Goal: Use online tool/utility: Use online tool/utility

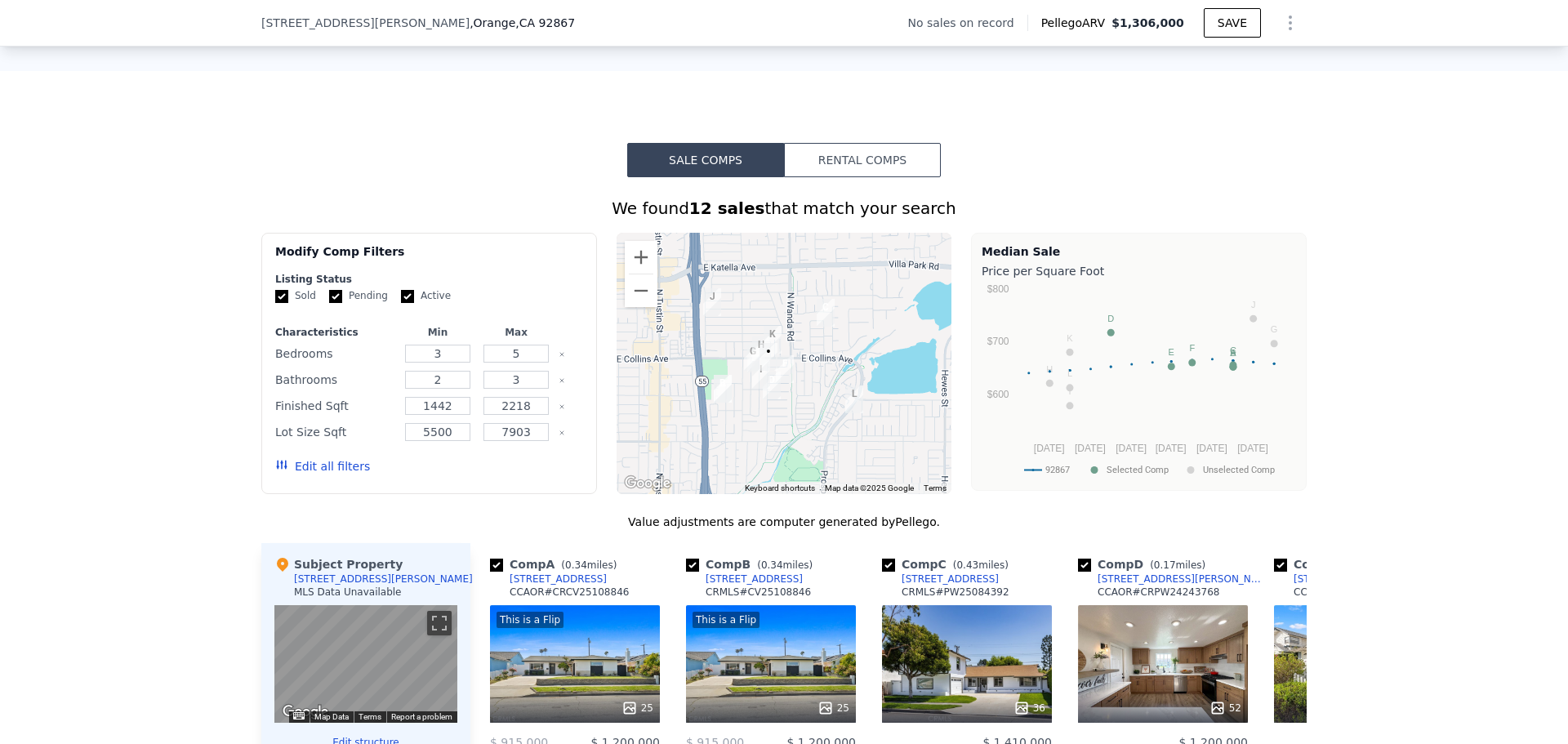
scroll to position [1137, 0]
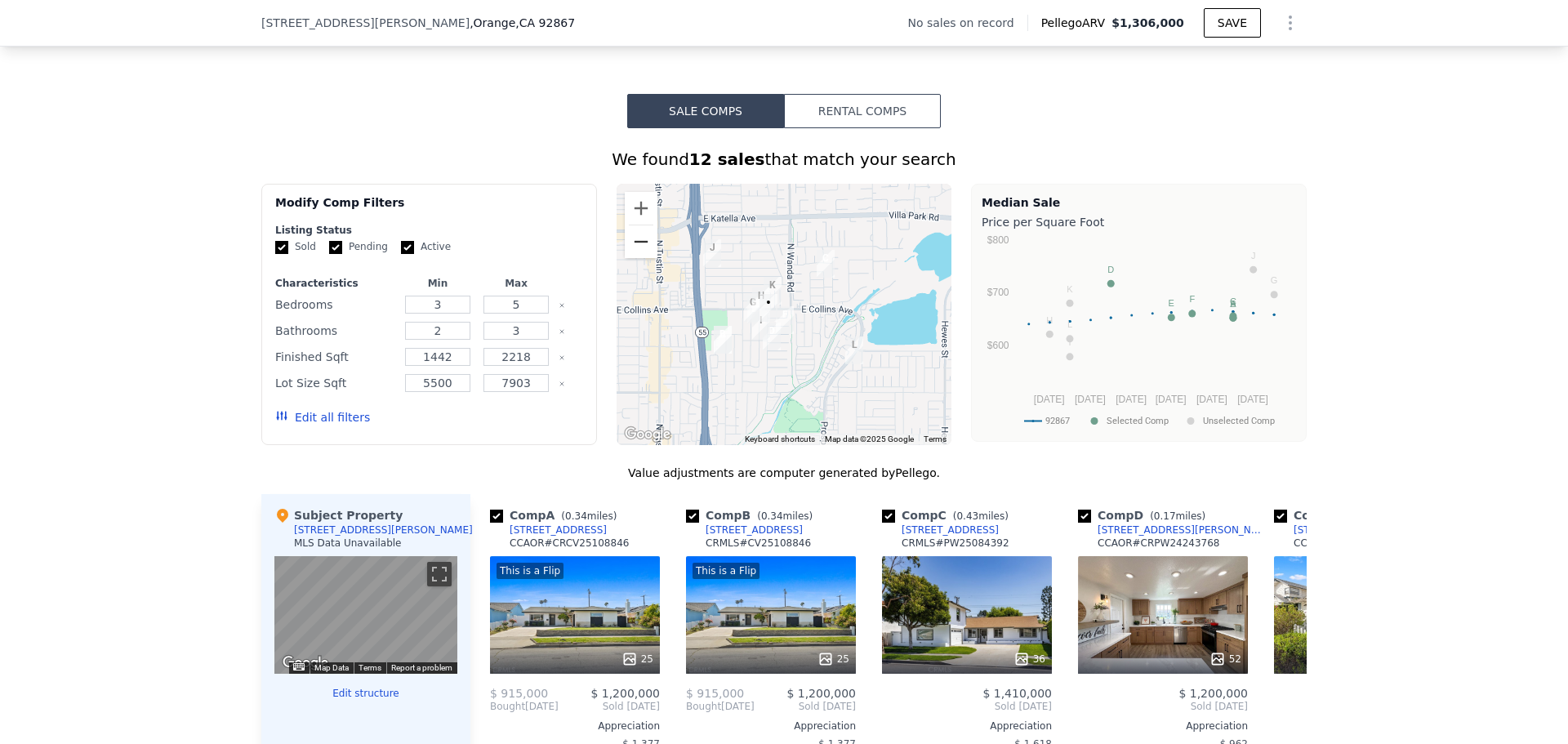
click at [642, 256] on button "Zoom out" at bounding box center [641, 241] width 33 height 33
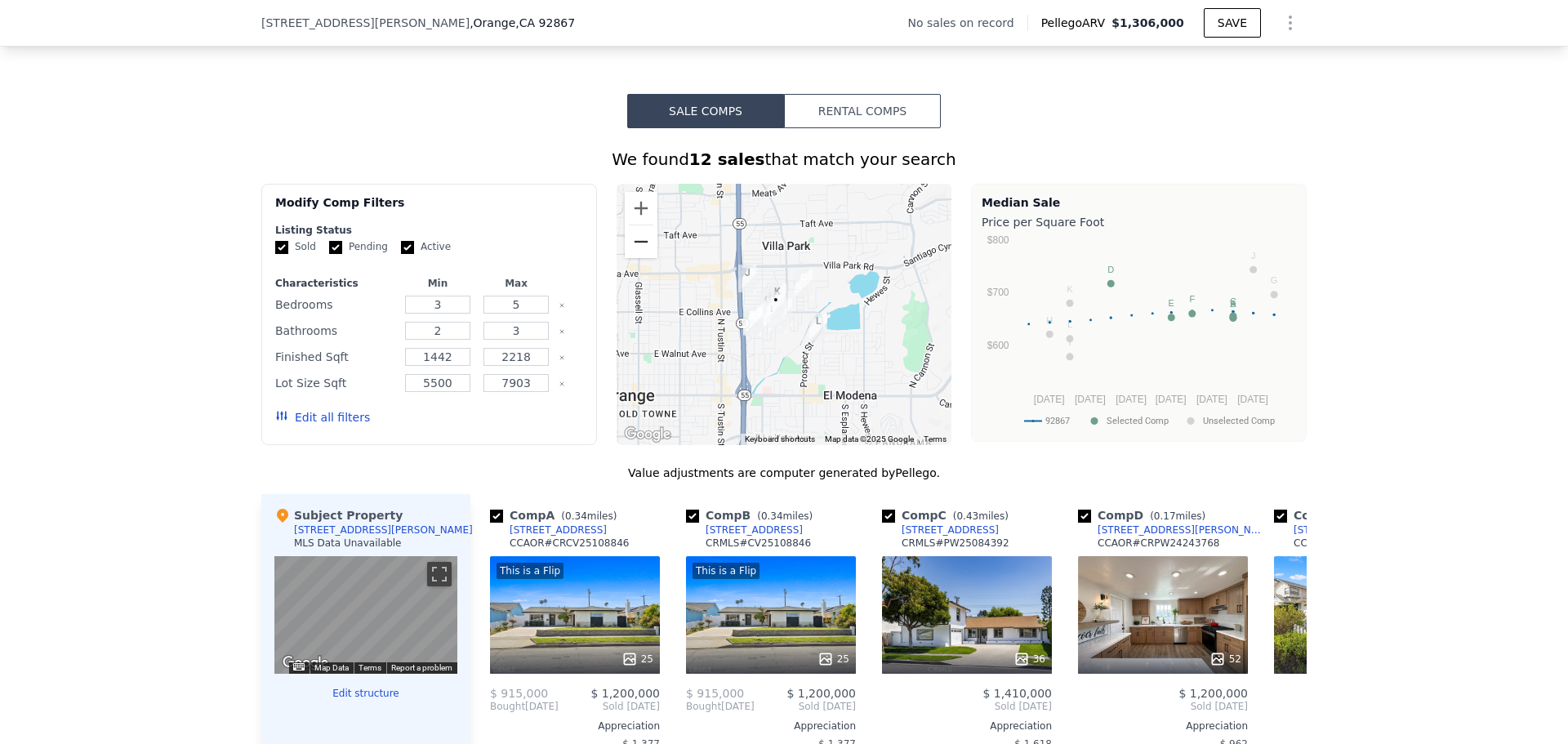
click at [642, 256] on button "Zoom out" at bounding box center [641, 241] width 33 height 33
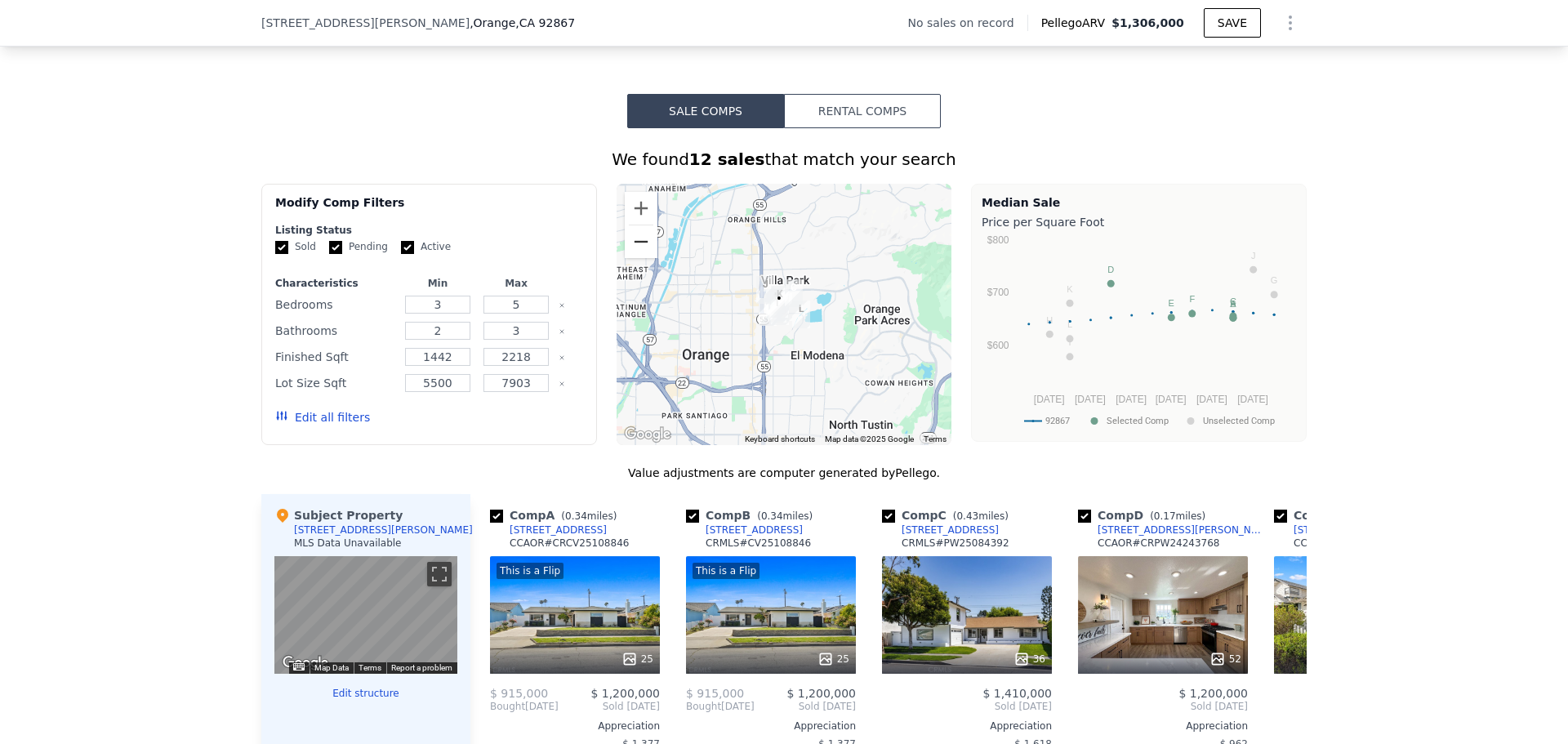
click at [642, 256] on button "Zoom out" at bounding box center [641, 241] width 33 height 33
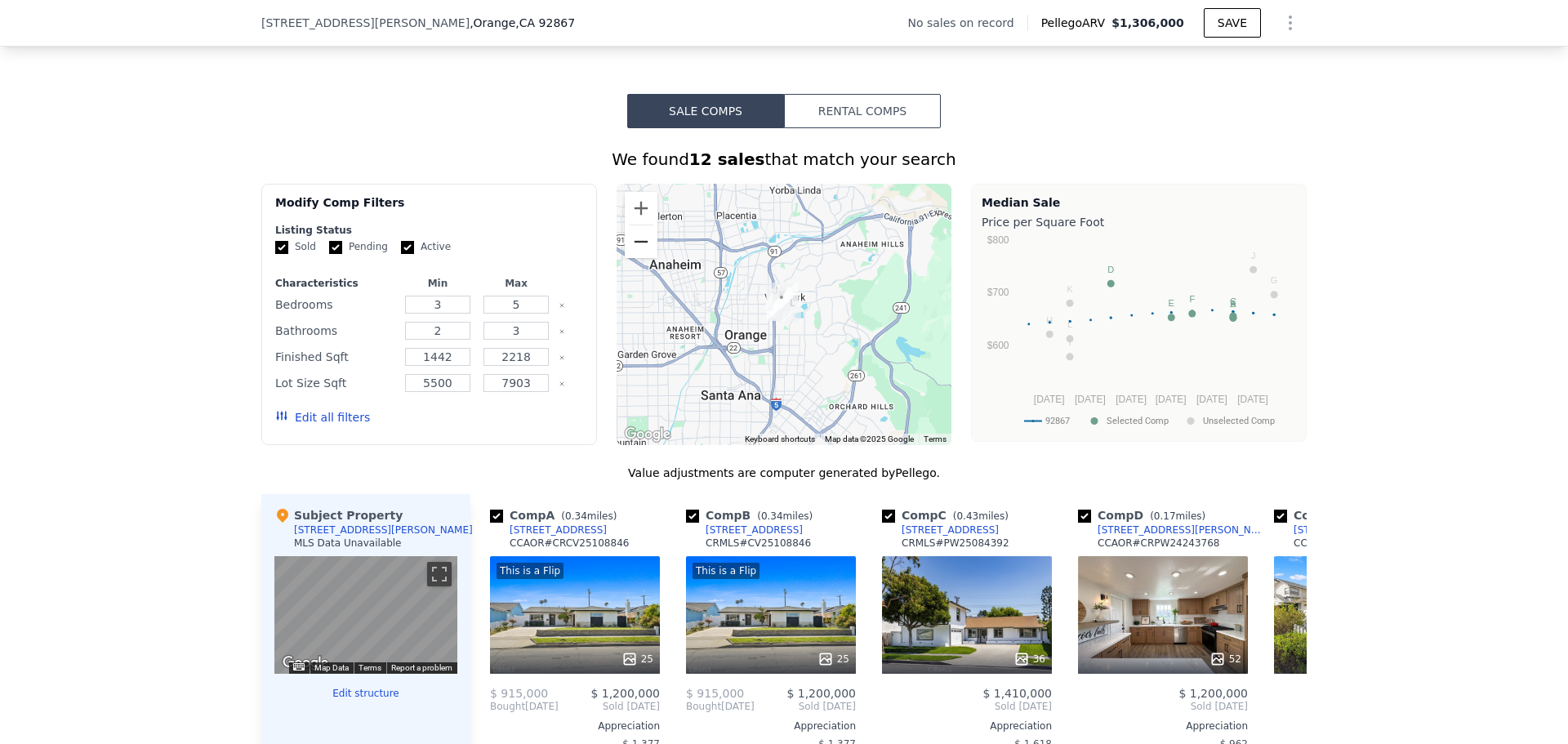
click at [642, 256] on button "Zoom out" at bounding box center [641, 241] width 33 height 33
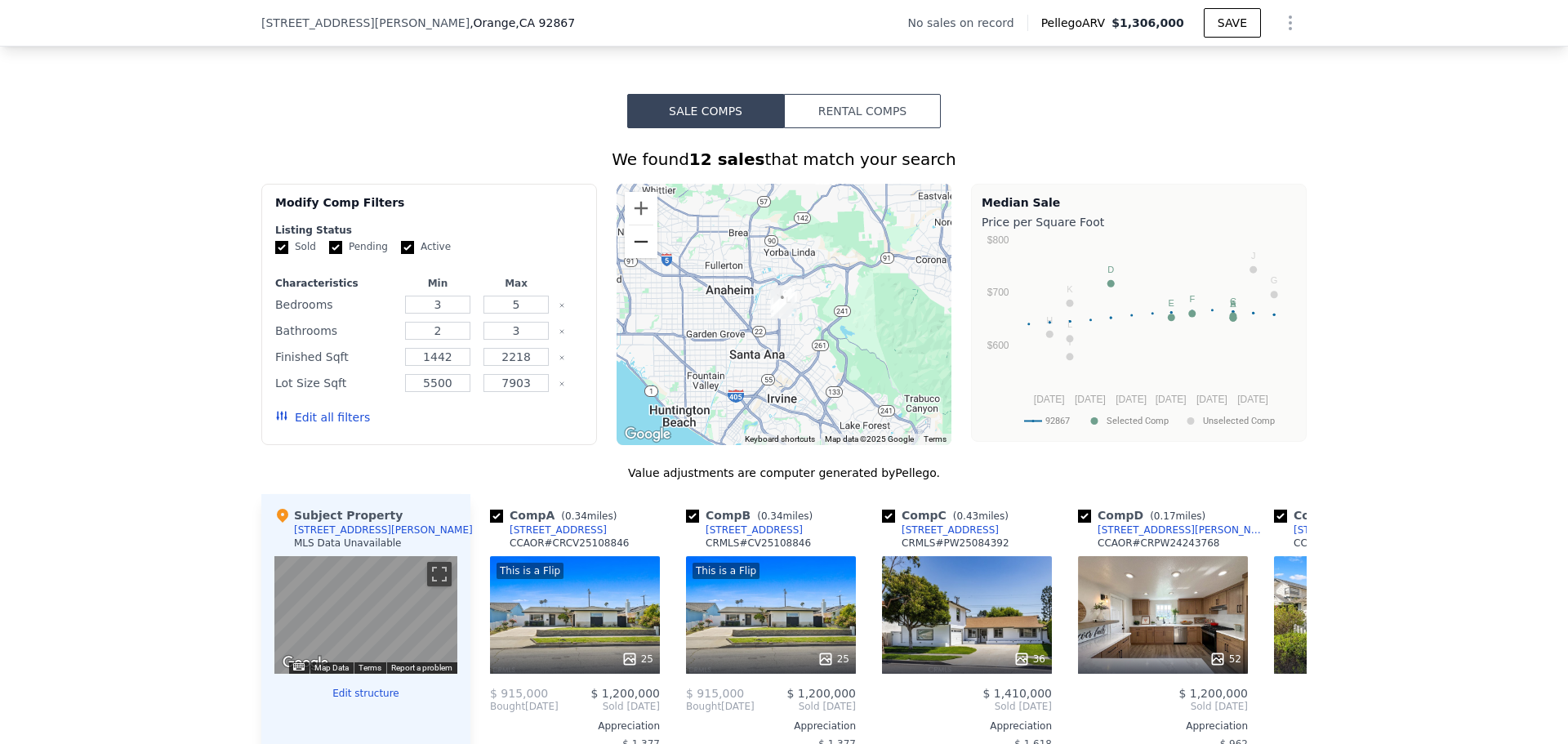
click at [642, 256] on button "Zoom out" at bounding box center [641, 241] width 33 height 33
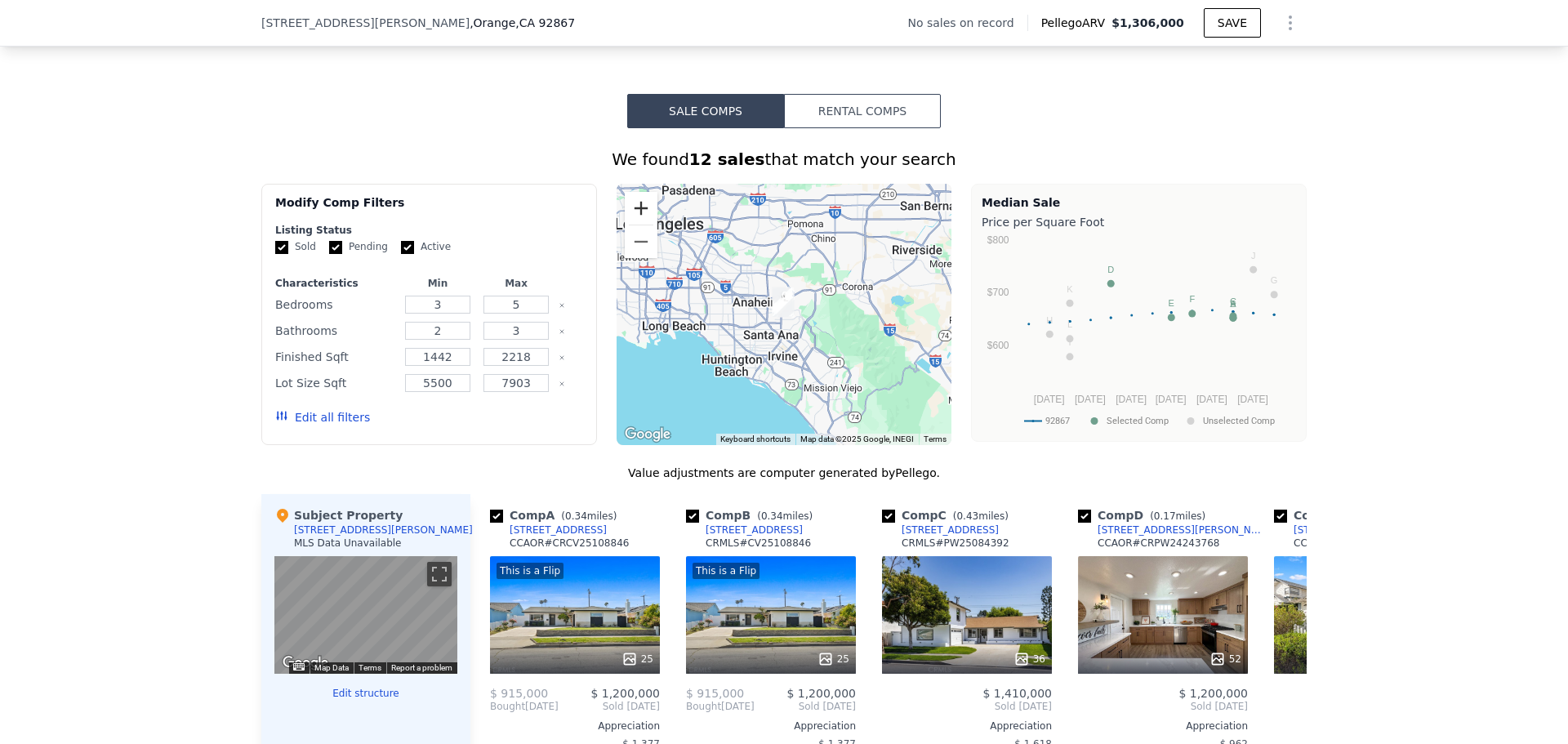
click at [636, 224] on button "Zoom in" at bounding box center [641, 207] width 33 height 33
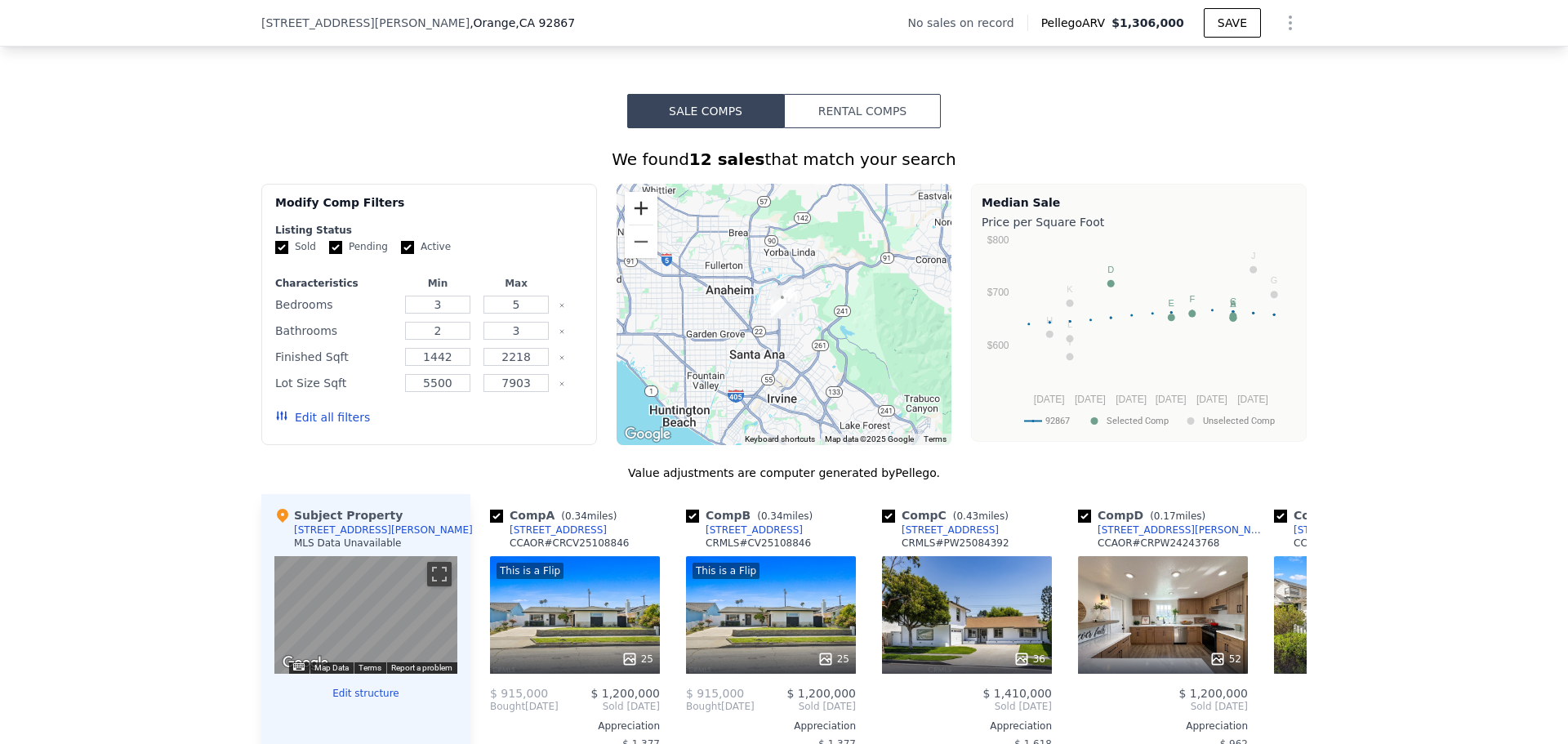
click at [636, 224] on button "Zoom in" at bounding box center [641, 207] width 33 height 33
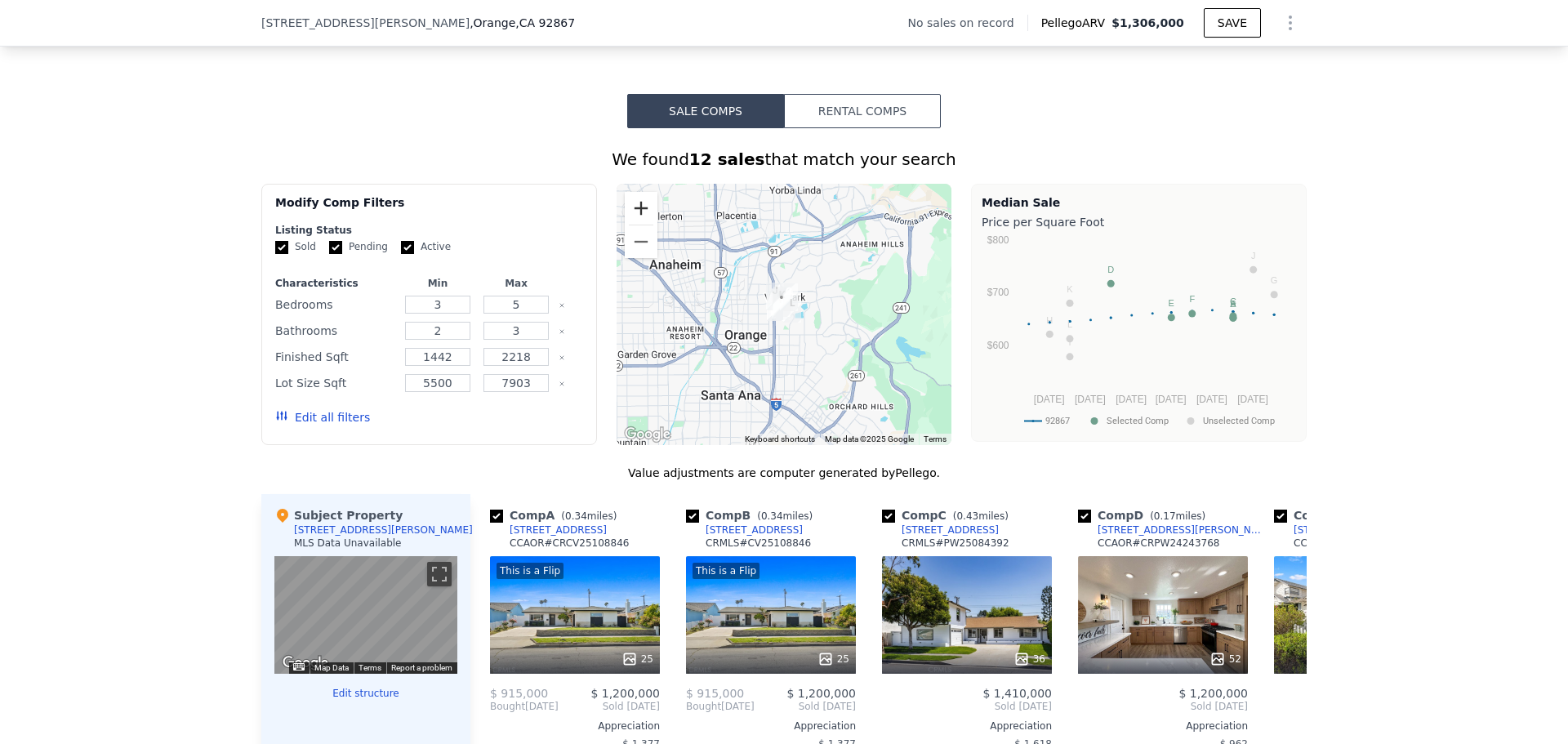
click at [636, 224] on button "Zoom in" at bounding box center [641, 207] width 33 height 33
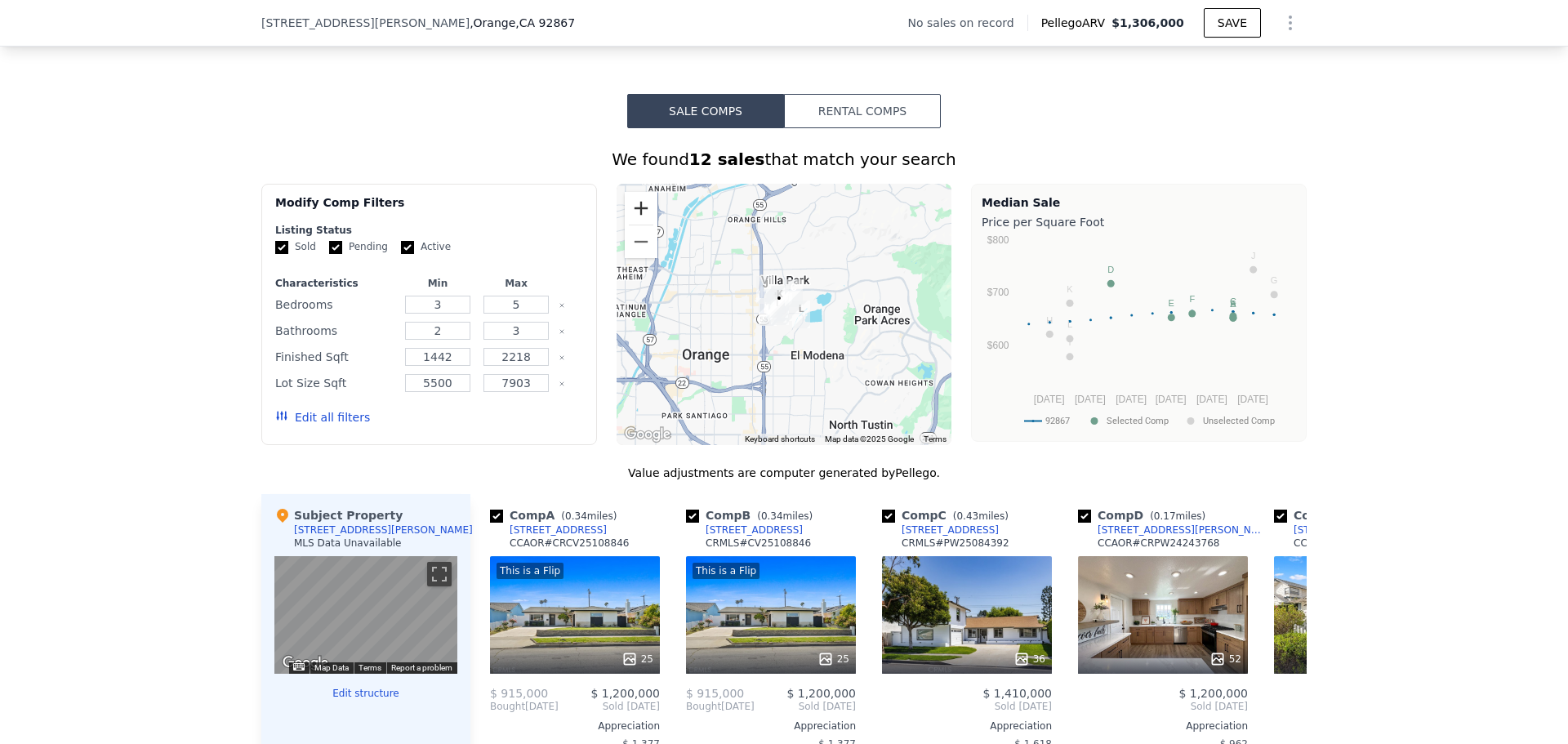
click at [636, 224] on button "Zoom in" at bounding box center [641, 207] width 33 height 33
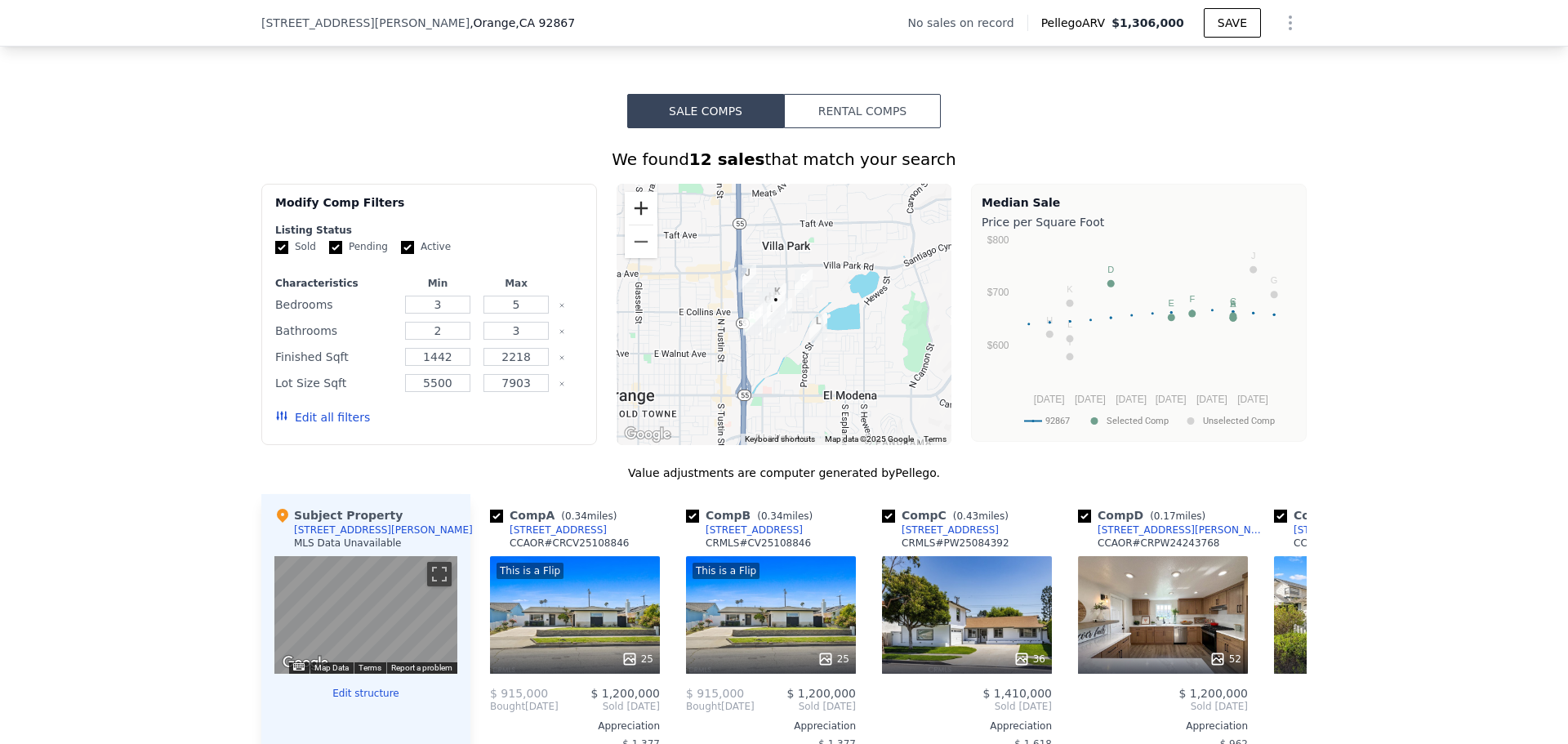
click at [636, 224] on button "Zoom in" at bounding box center [641, 207] width 33 height 33
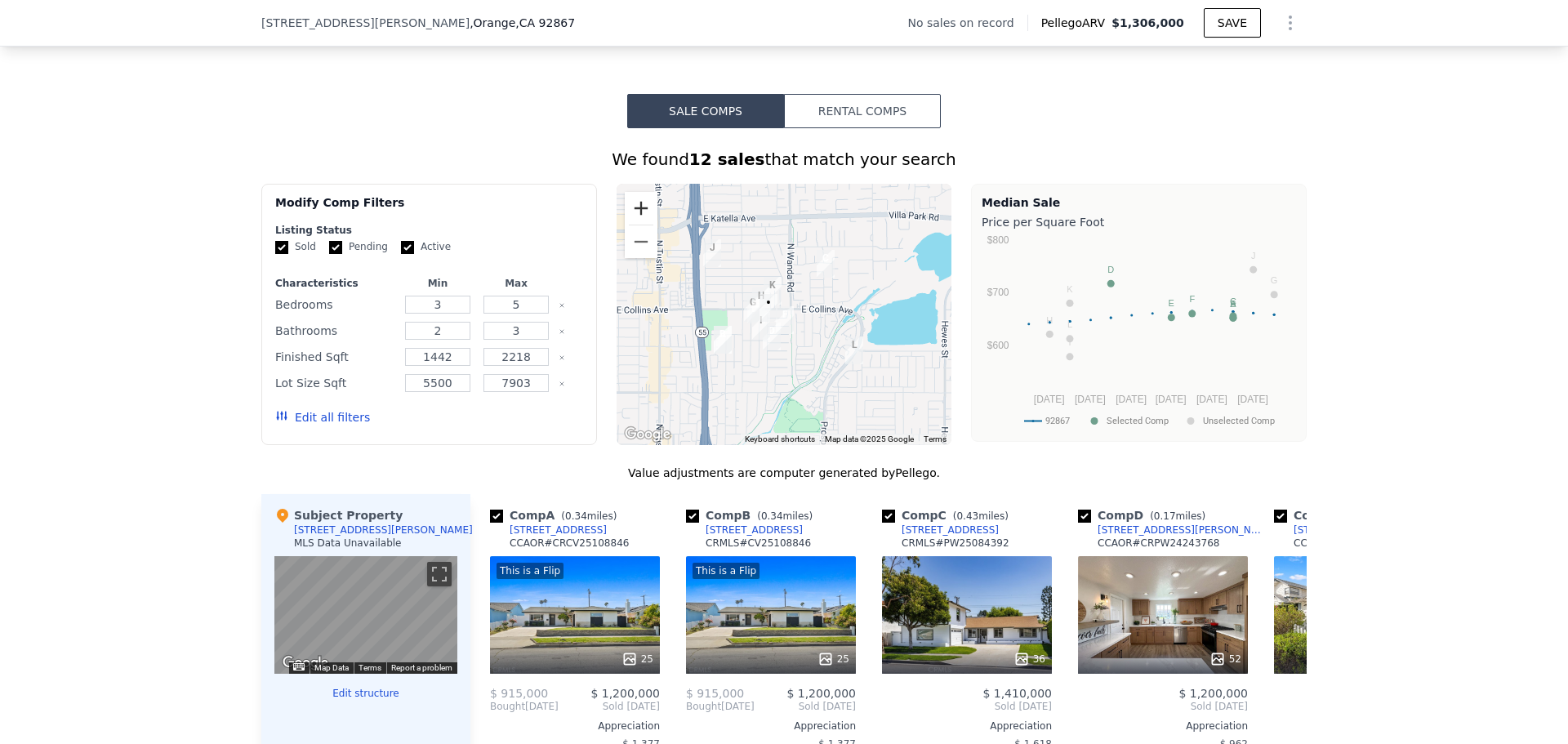
click at [636, 224] on button "Zoom in" at bounding box center [641, 207] width 33 height 33
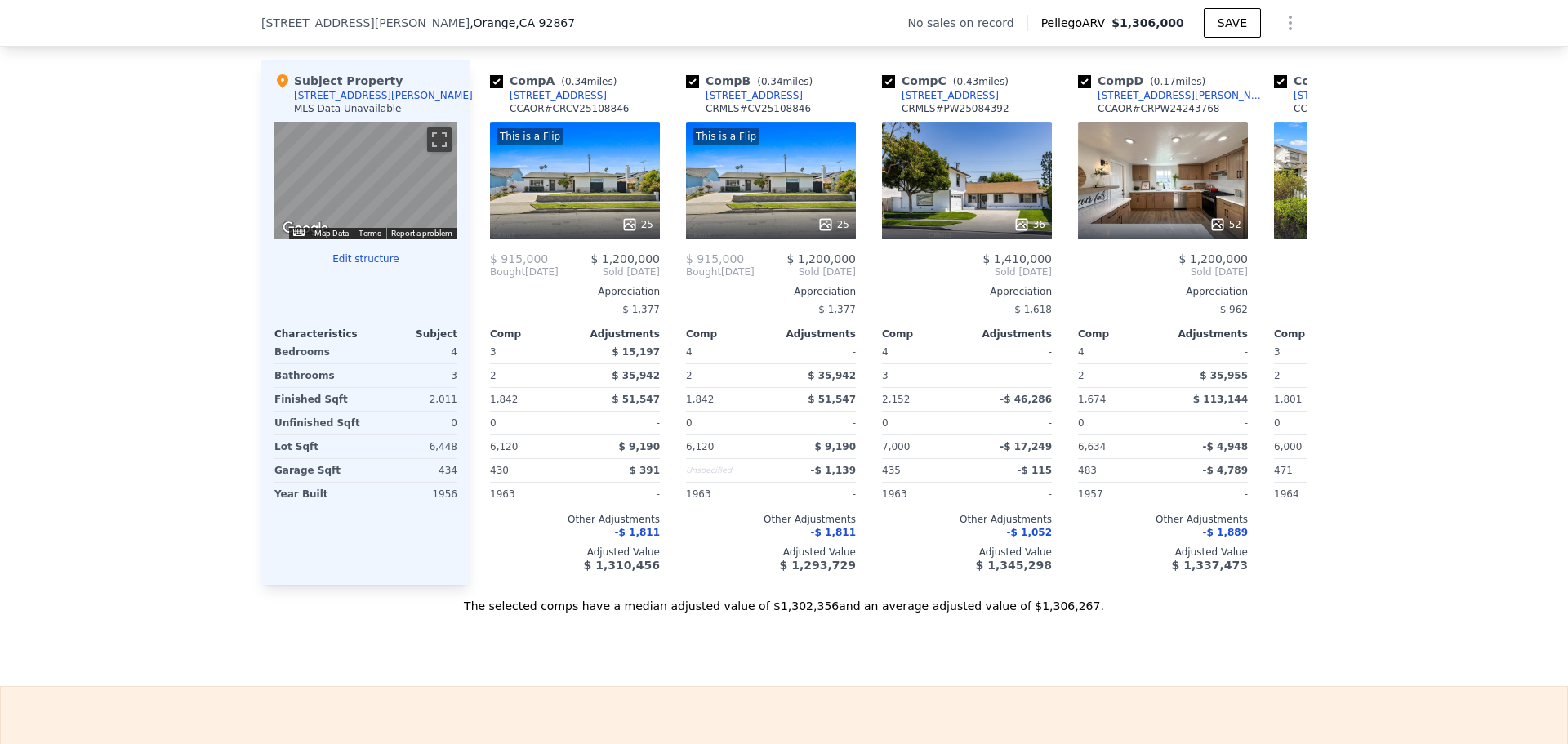
scroll to position [1545, 0]
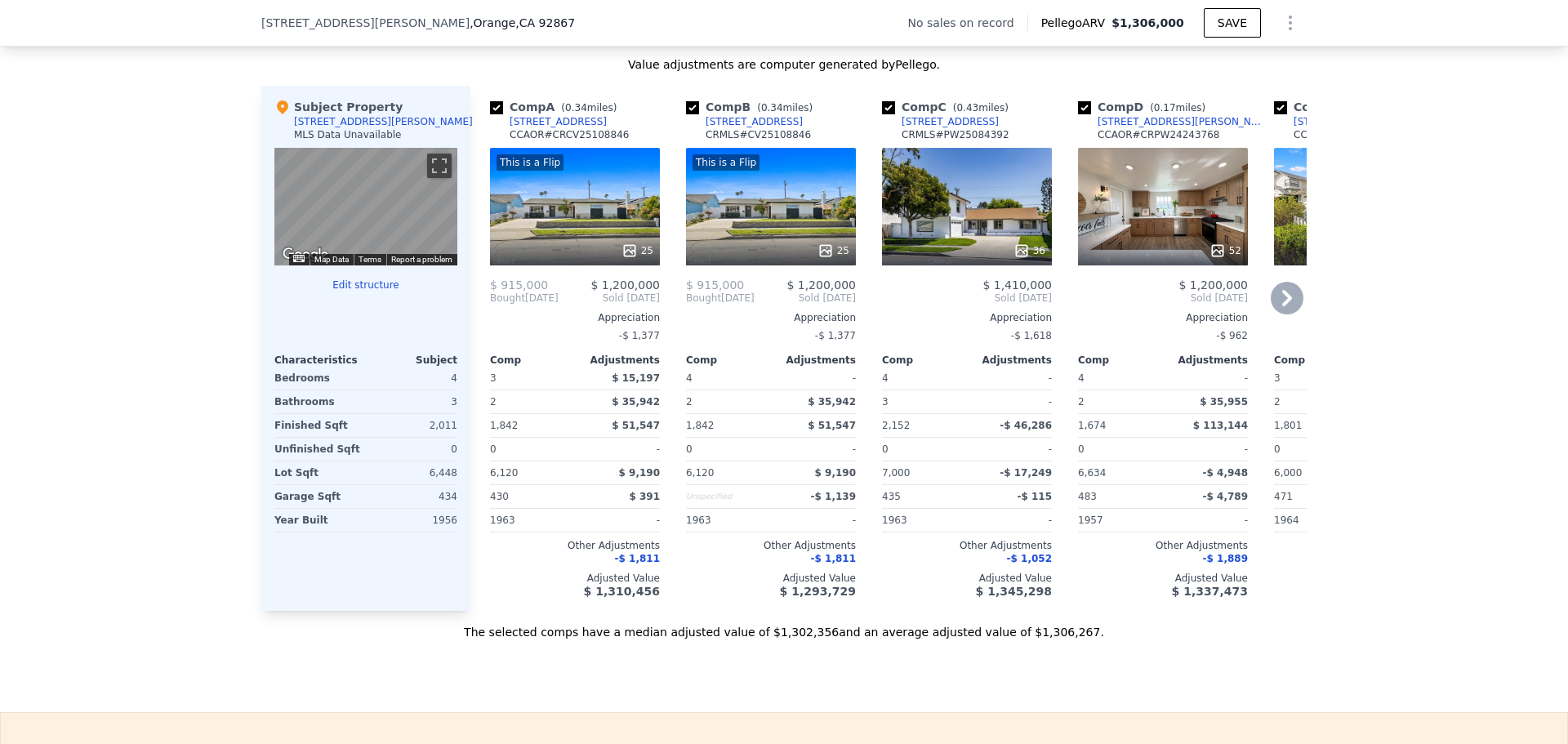
click at [979, 252] on div at bounding box center [967, 251] width 170 height 30
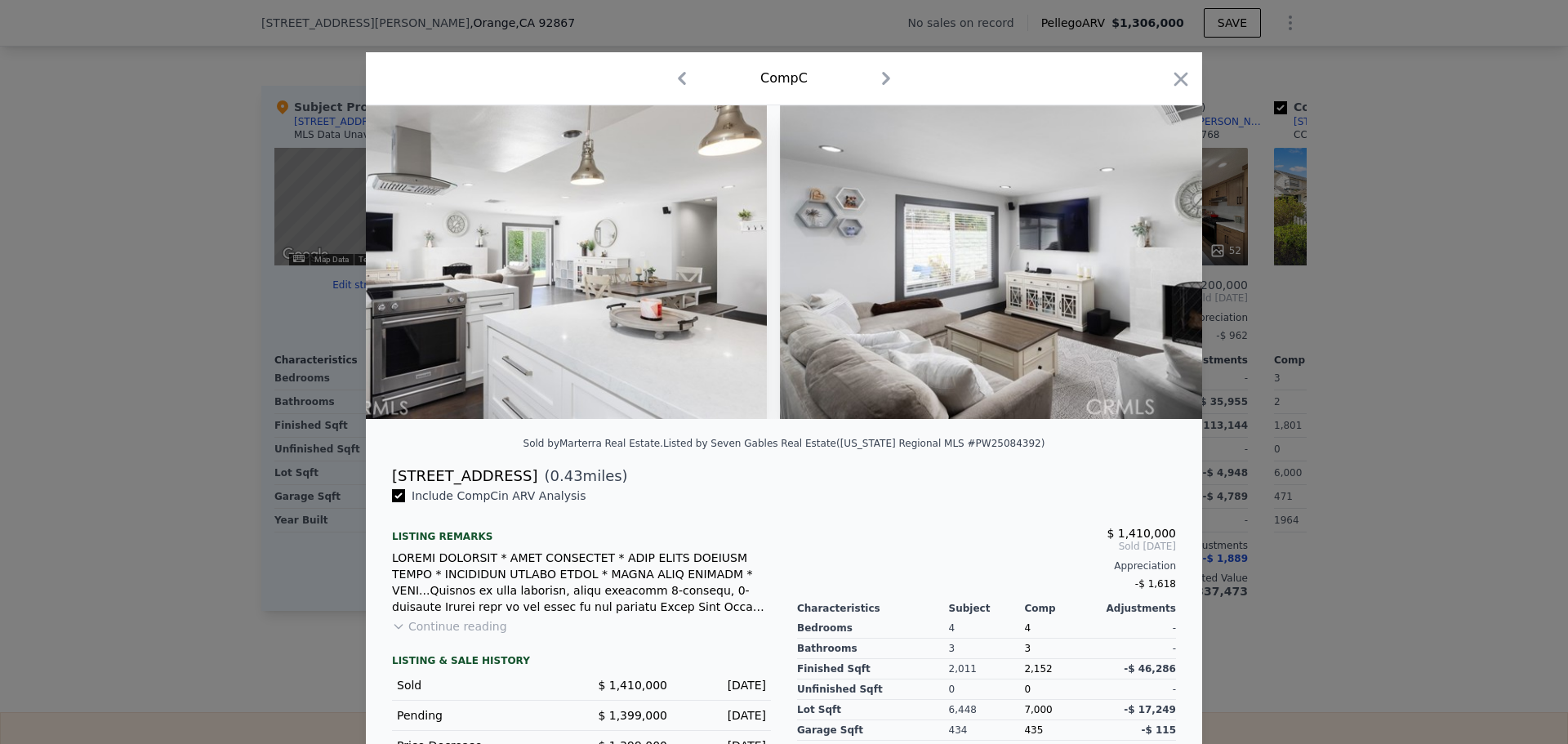
scroll to position [0, 6253]
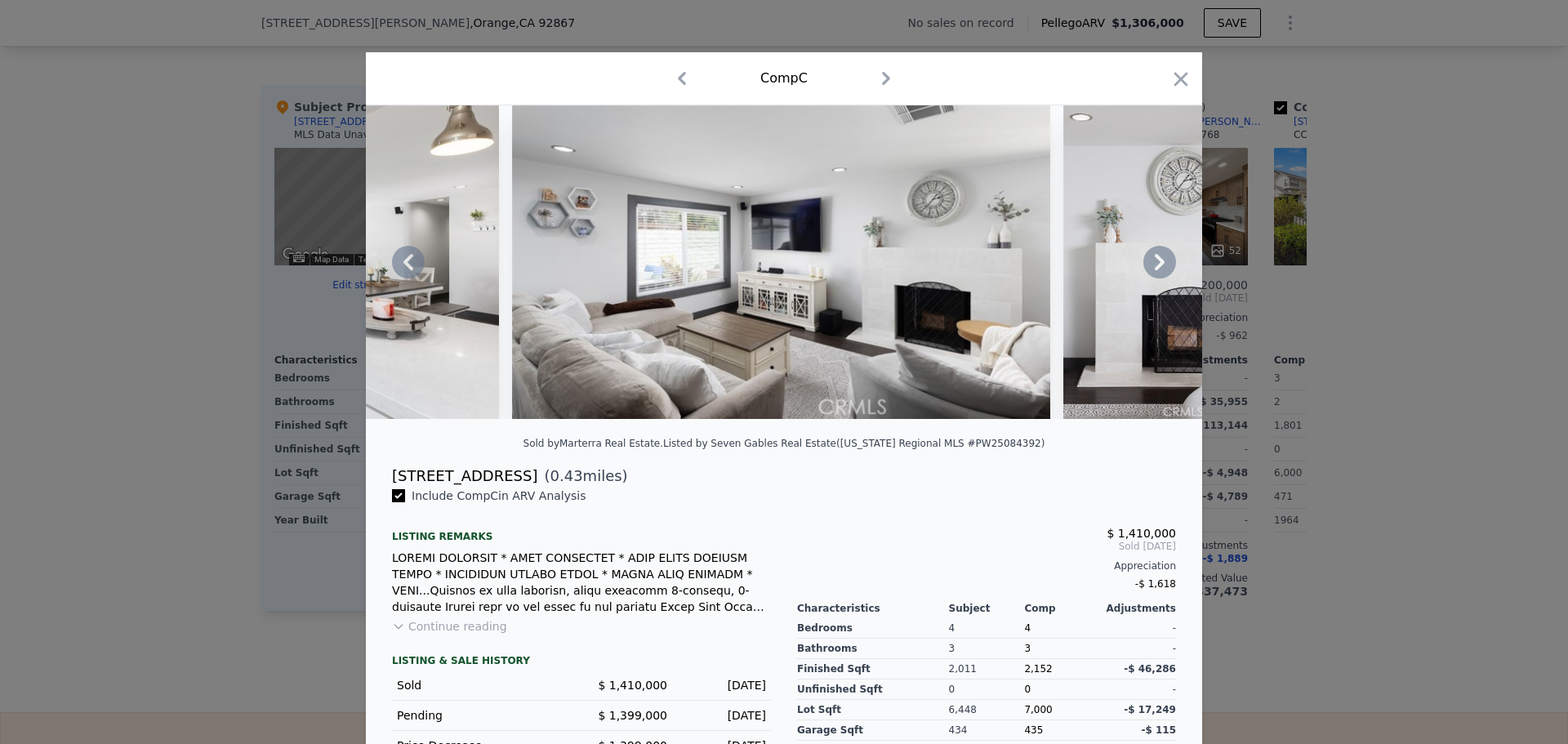
click at [870, 220] on img at bounding box center [781, 262] width 538 height 313
click at [1158, 267] on icon at bounding box center [1160, 262] width 33 height 33
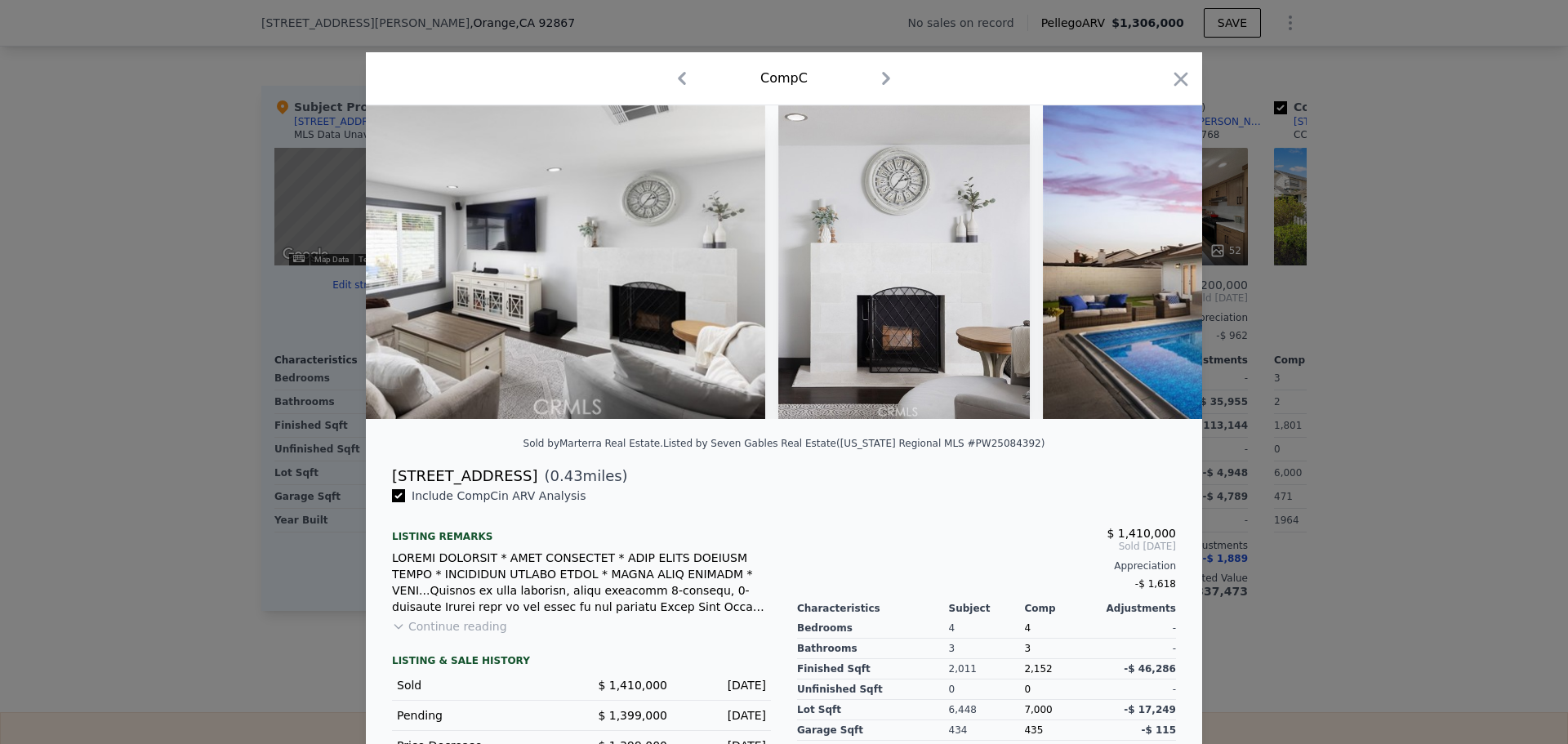
scroll to position [0, 6645]
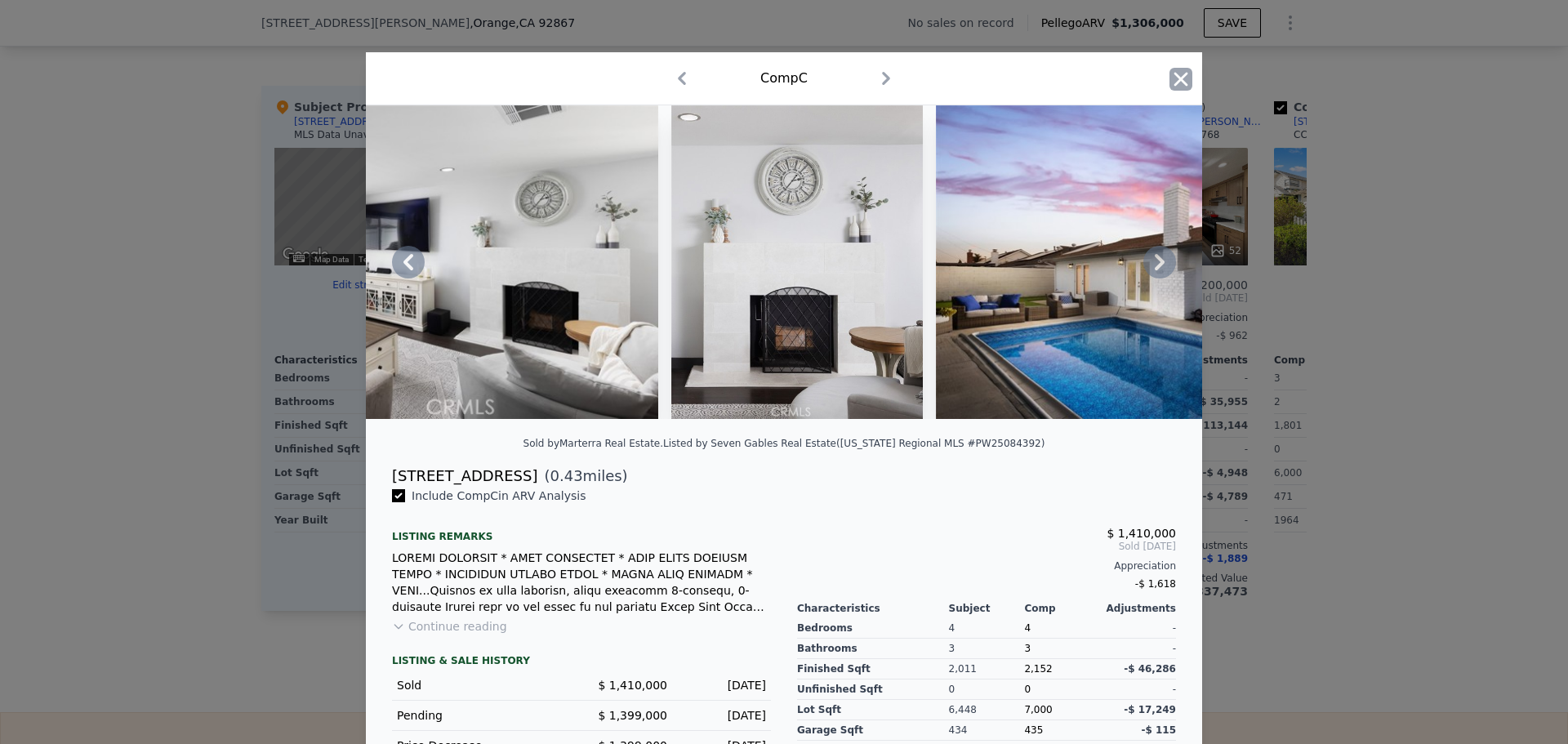
click at [1175, 77] on icon "button" at bounding box center [1181, 79] width 14 height 14
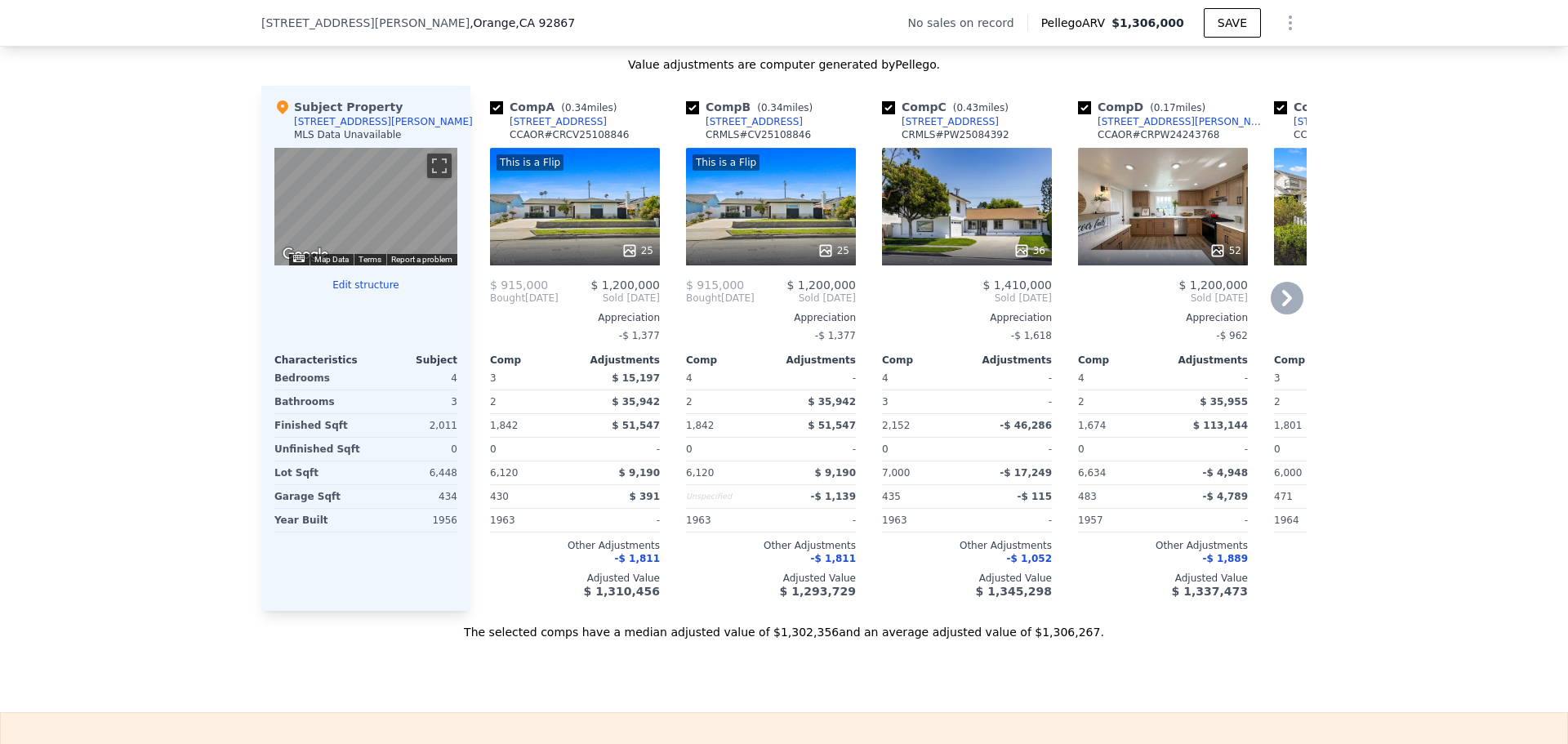
click at [791, 256] on div "25" at bounding box center [771, 250] width 156 height 17
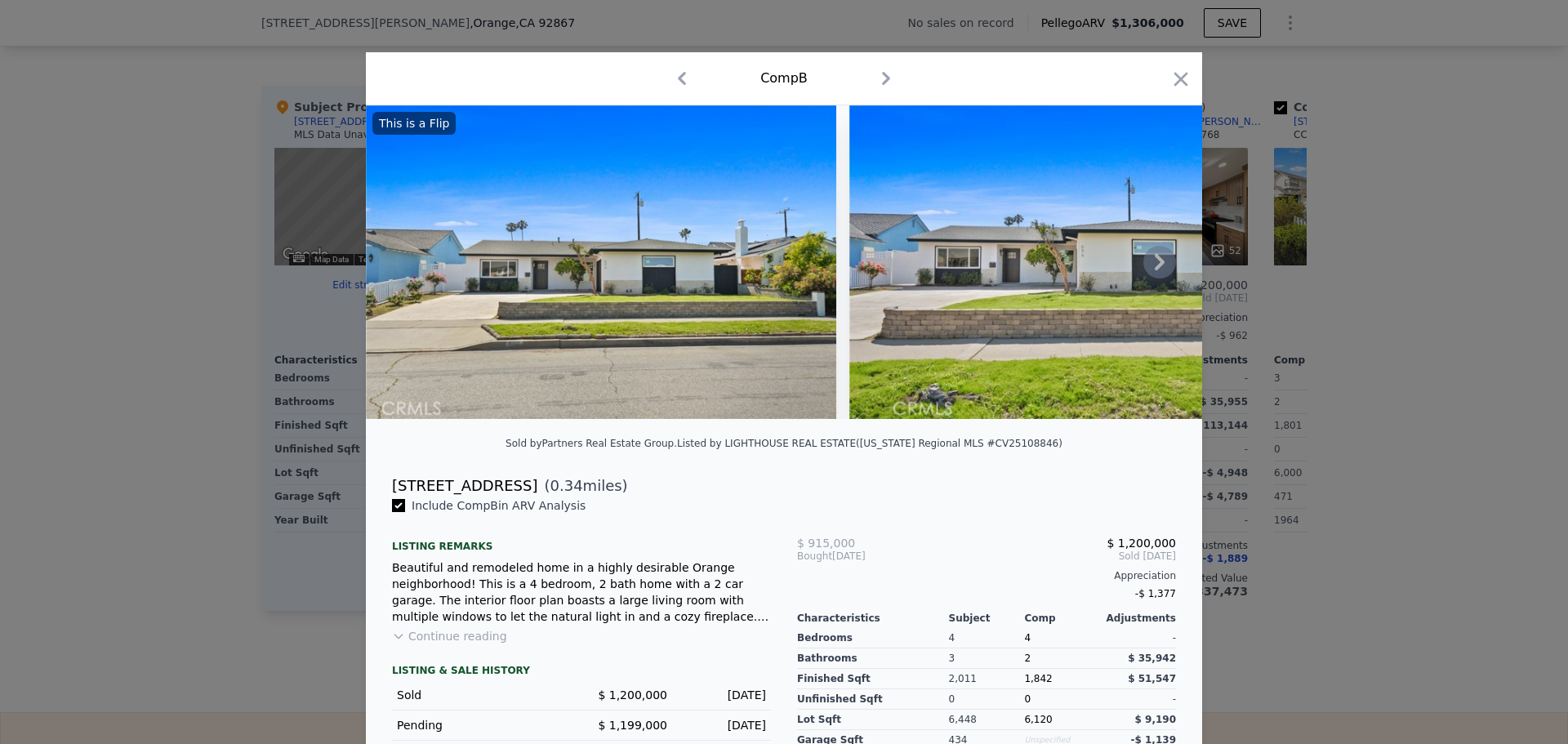
click at [1155, 265] on icon at bounding box center [1160, 262] width 10 height 17
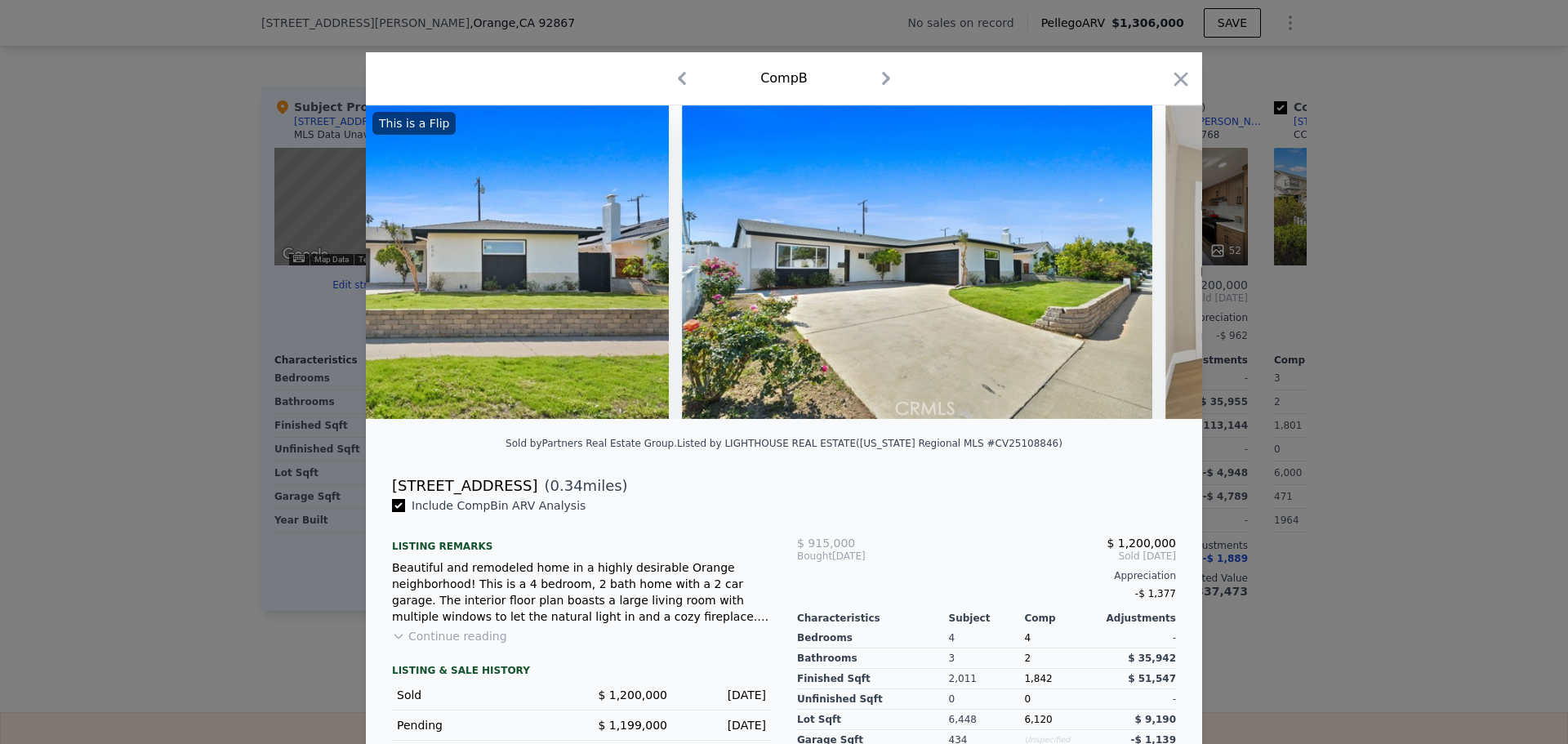
scroll to position [0, 784]
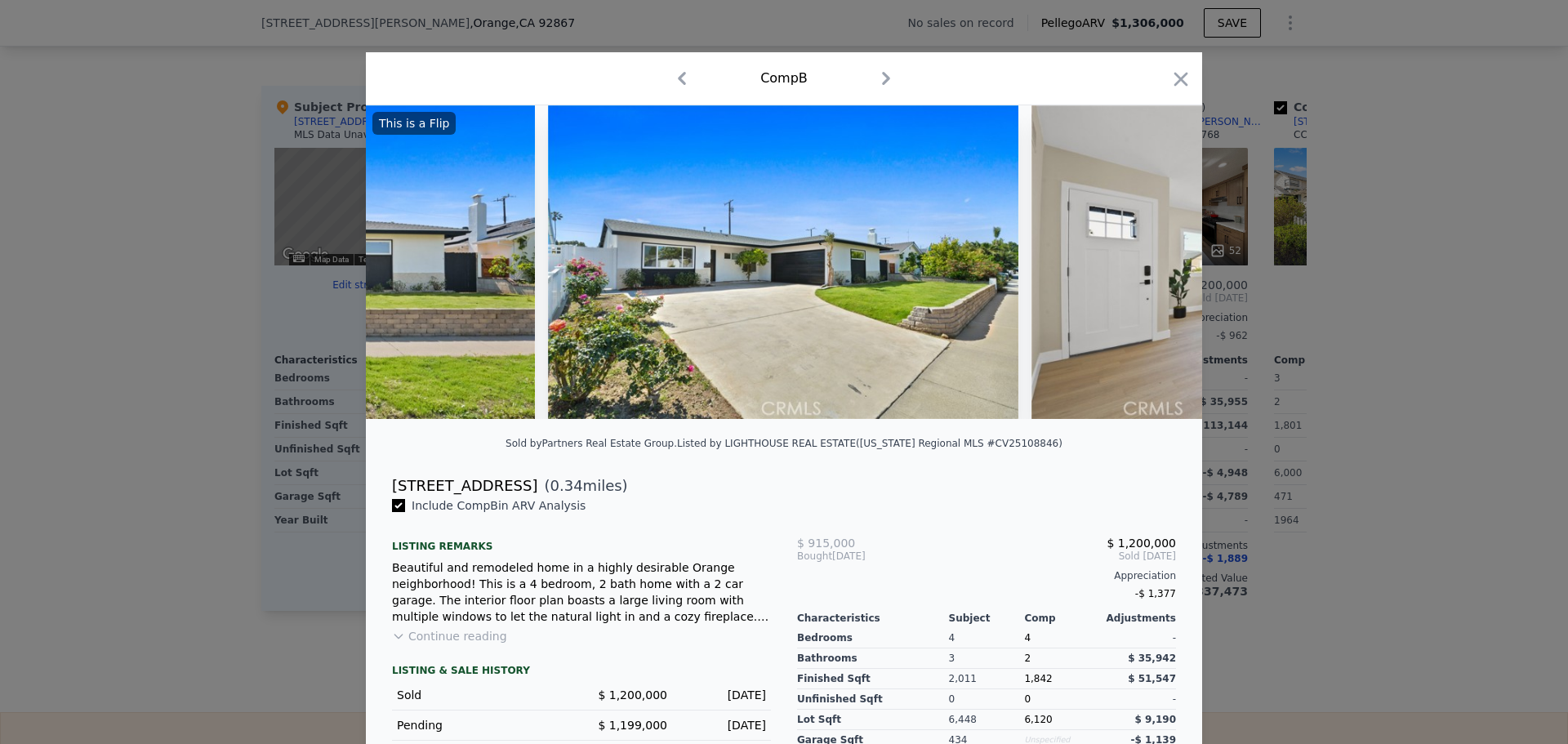
click at [1153, 265] on img at bounding box center [1266, 262] width 471 height 313
click at [1155, 265] on icon at bounding box center [1160, 262] width 10 height 17
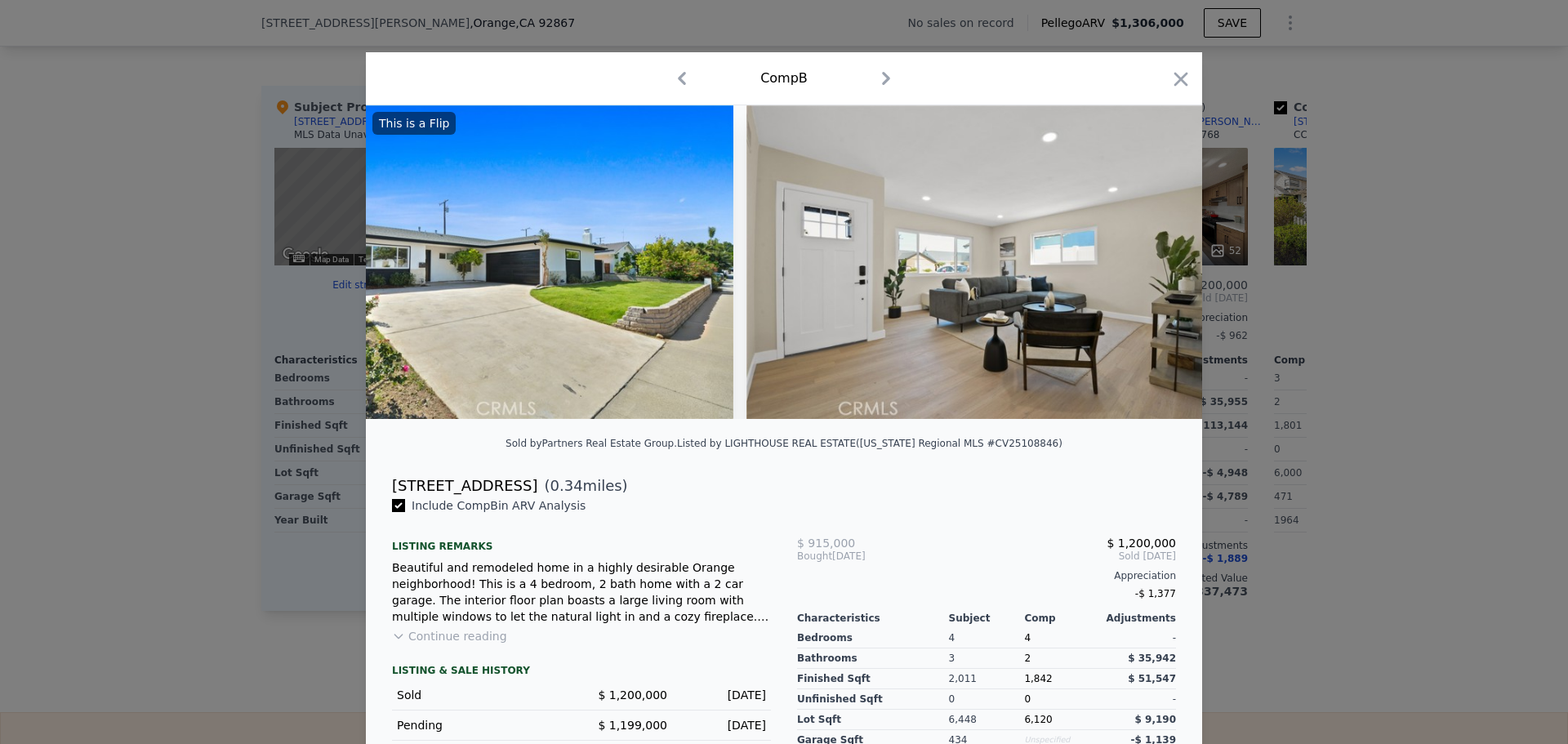
scroll to position [0, 1176]
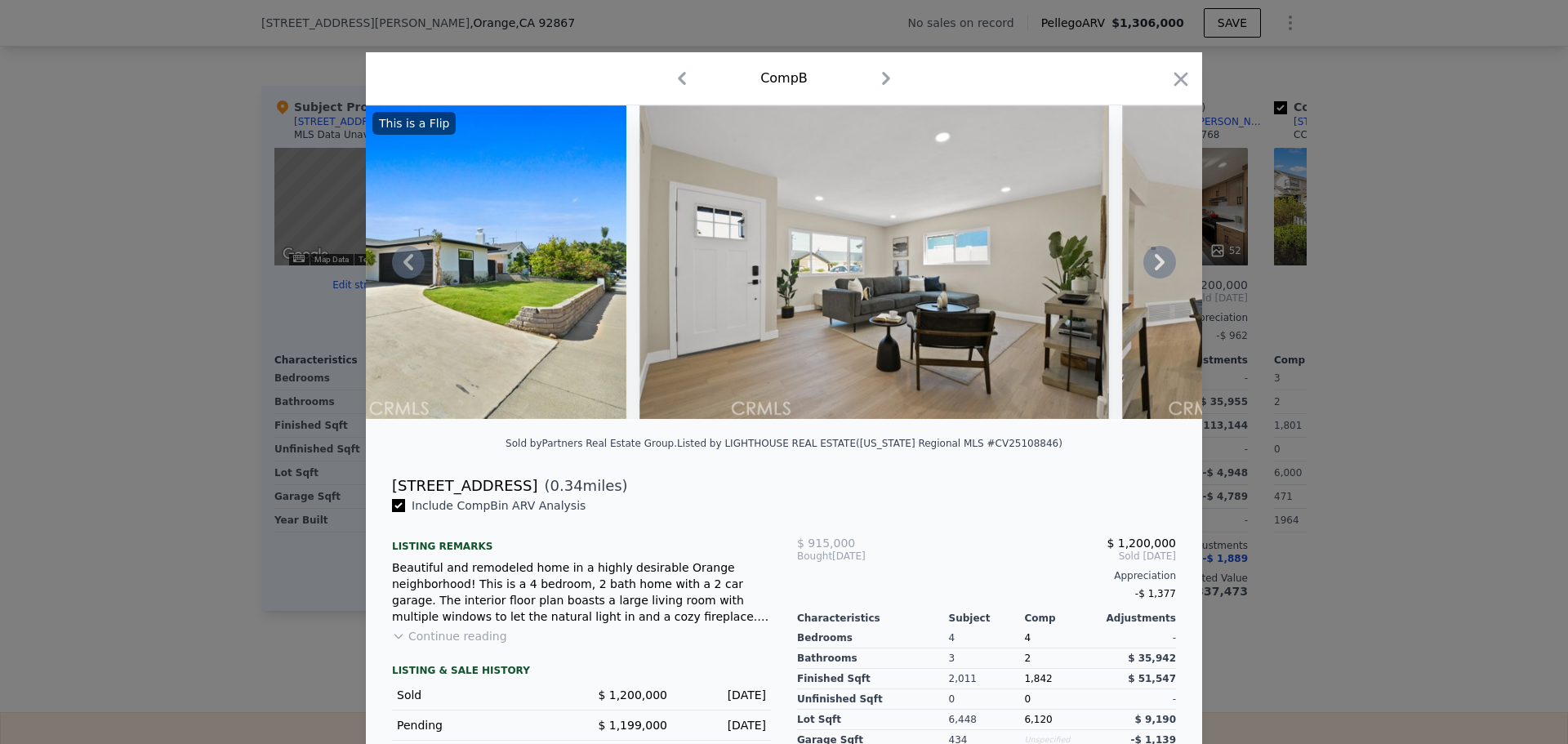
click at [1155, 265] on icon at bounding box center [1160, 262] width 10 height 17
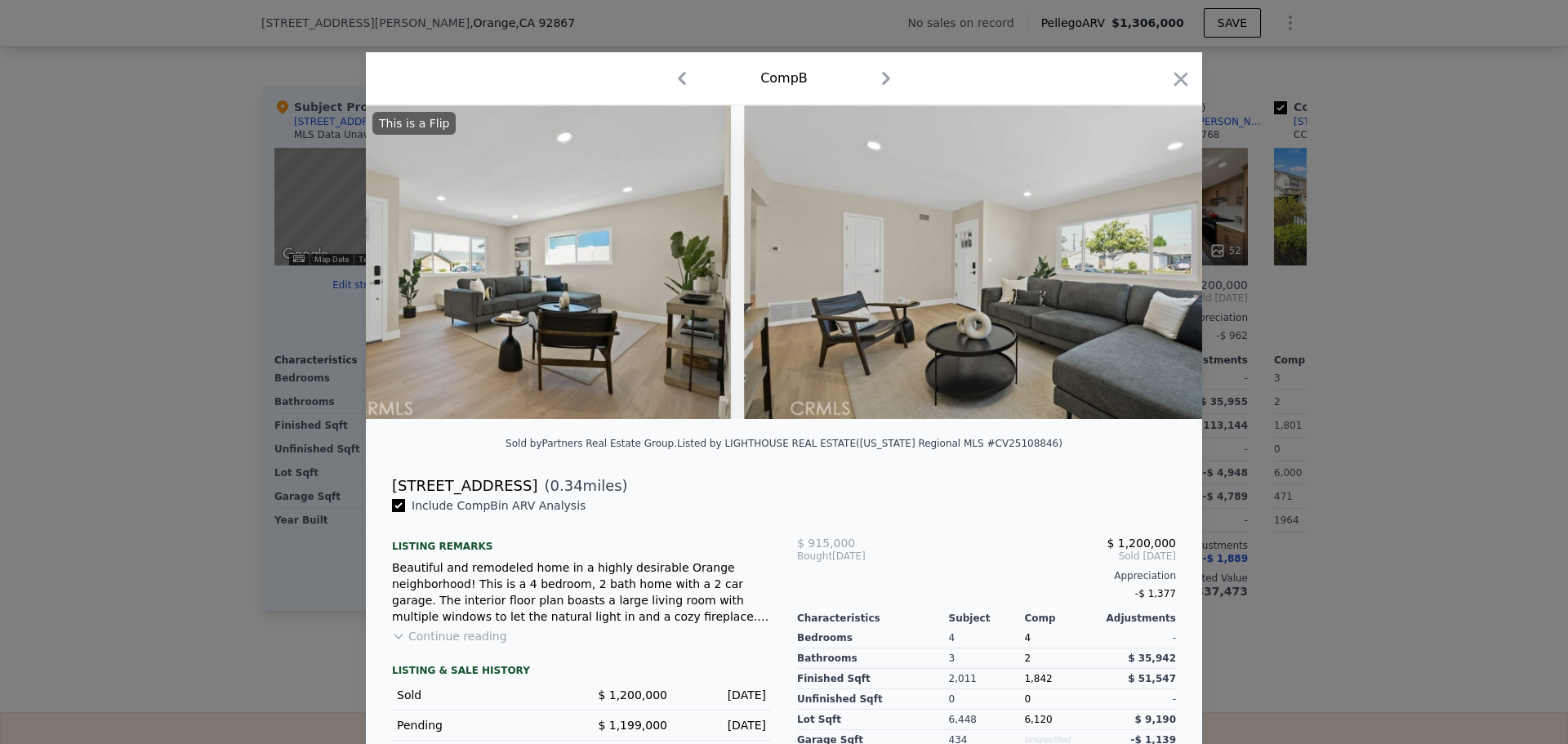
scroll to position [0, 1568]
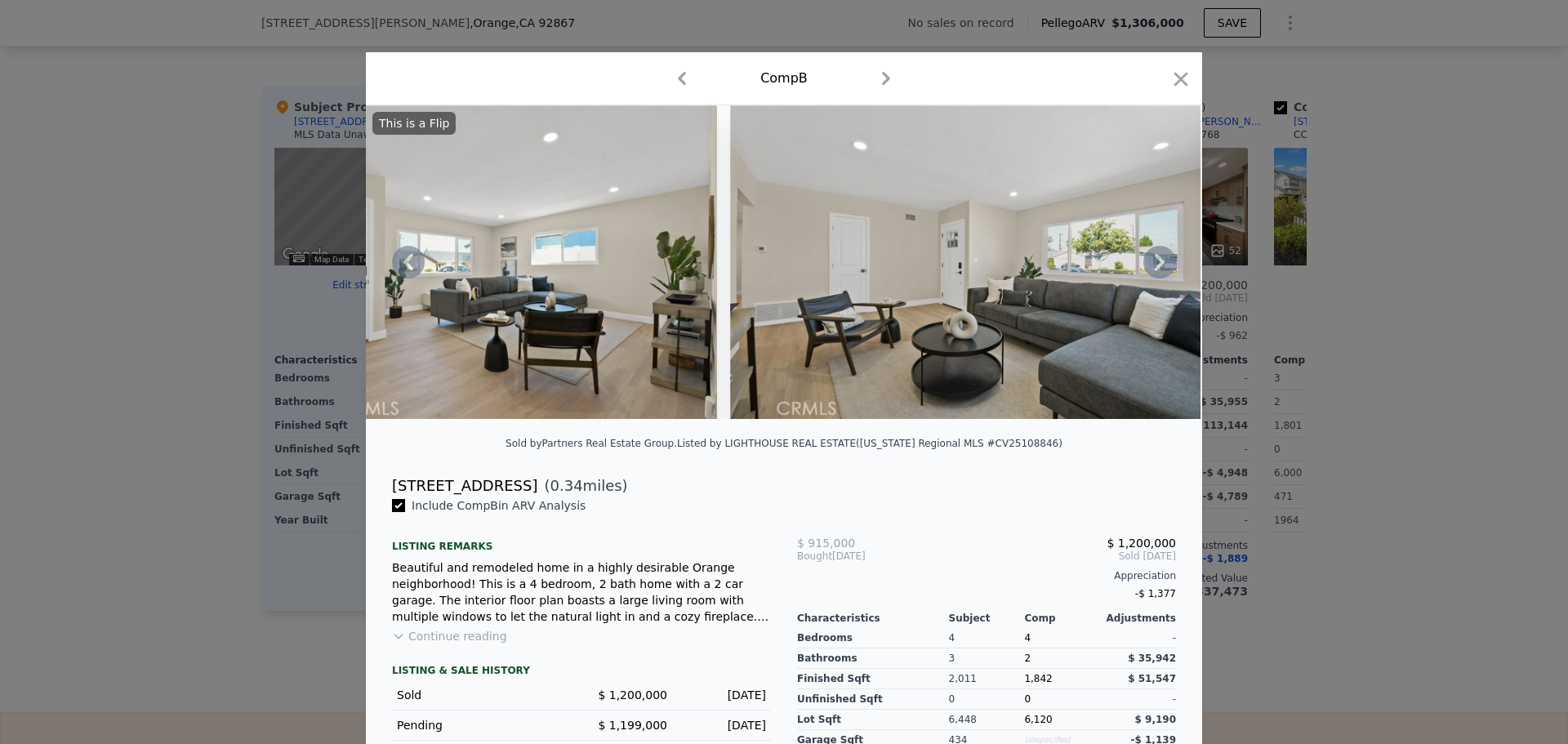
click at [1155, 265] on icon at bounding box center [1160, 262] width 10 height 17
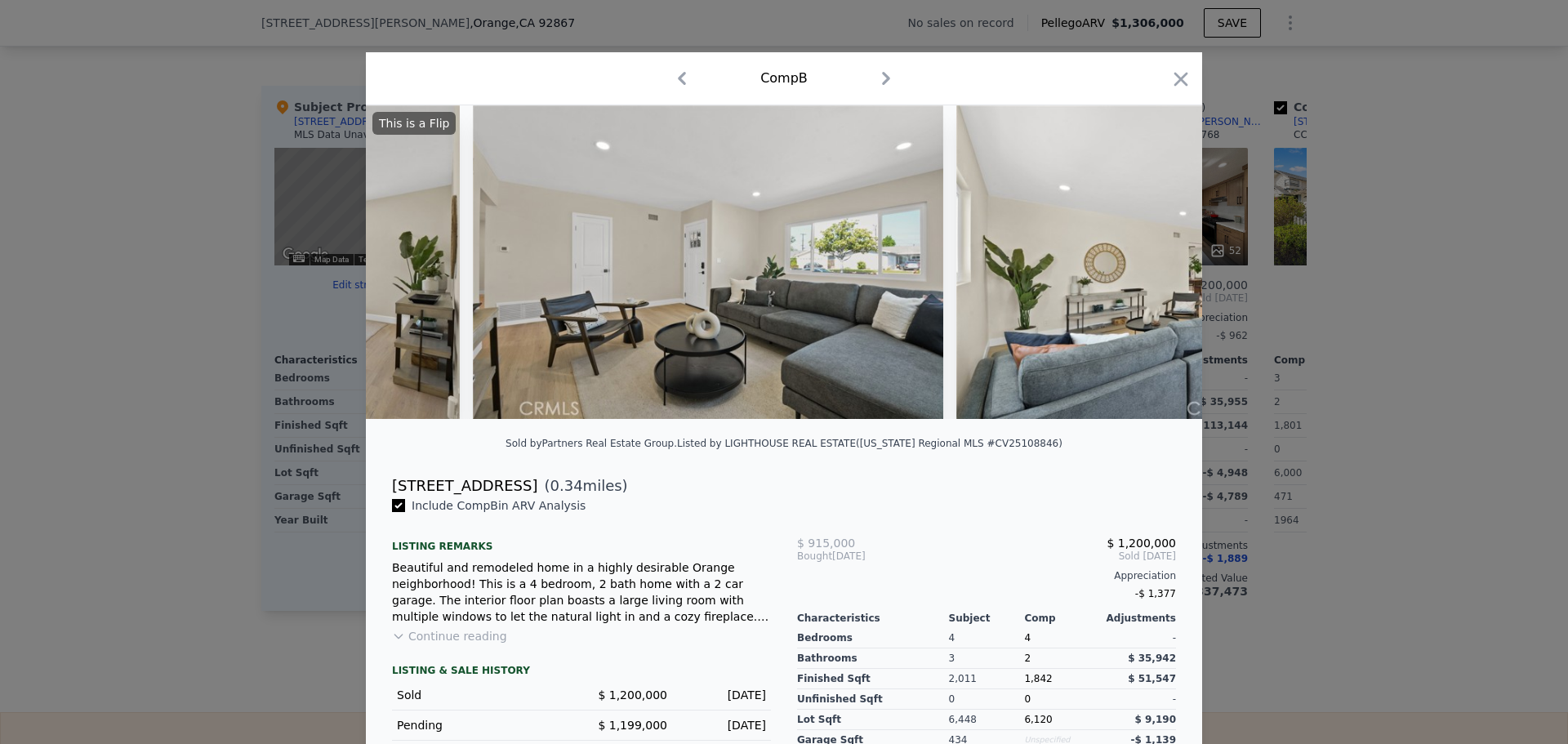
scroll to position [0, 1960]
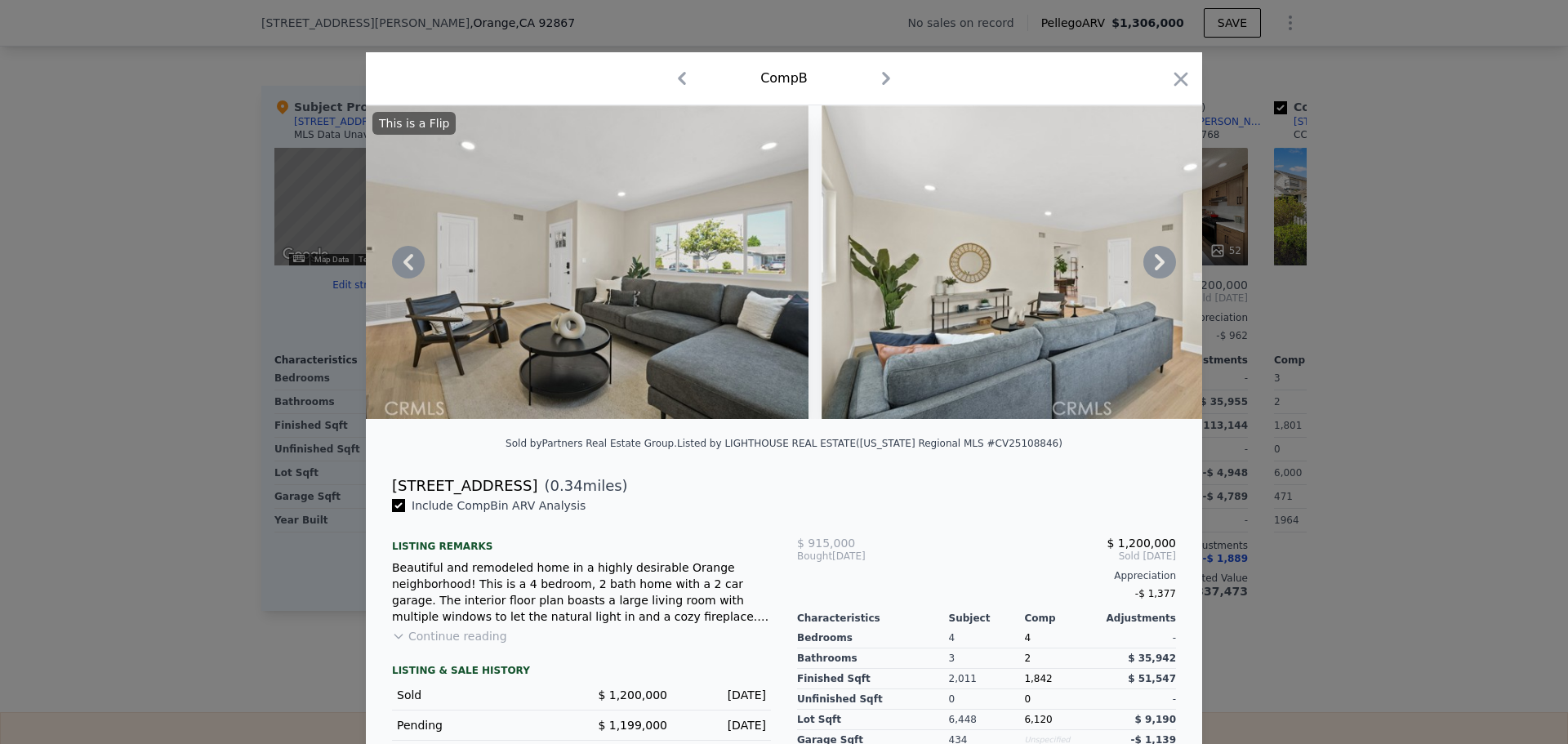
click at [1155, 265] on icon at bounding box center [1160, 262] width 10 height 17
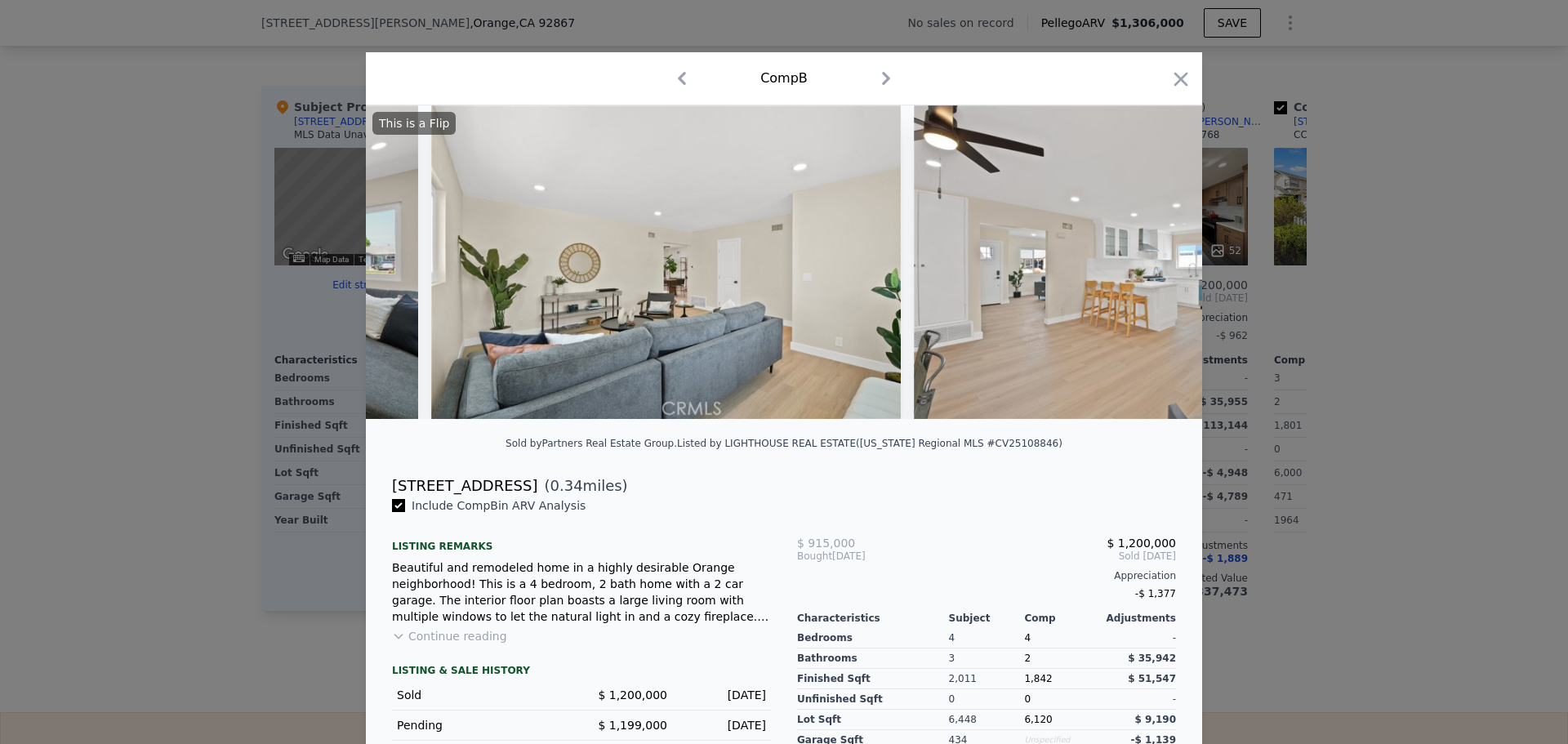
scroll to position [0, 2352]
click at [1155, 265] on icon at bounding box center [1160, 262] width 10 height 17
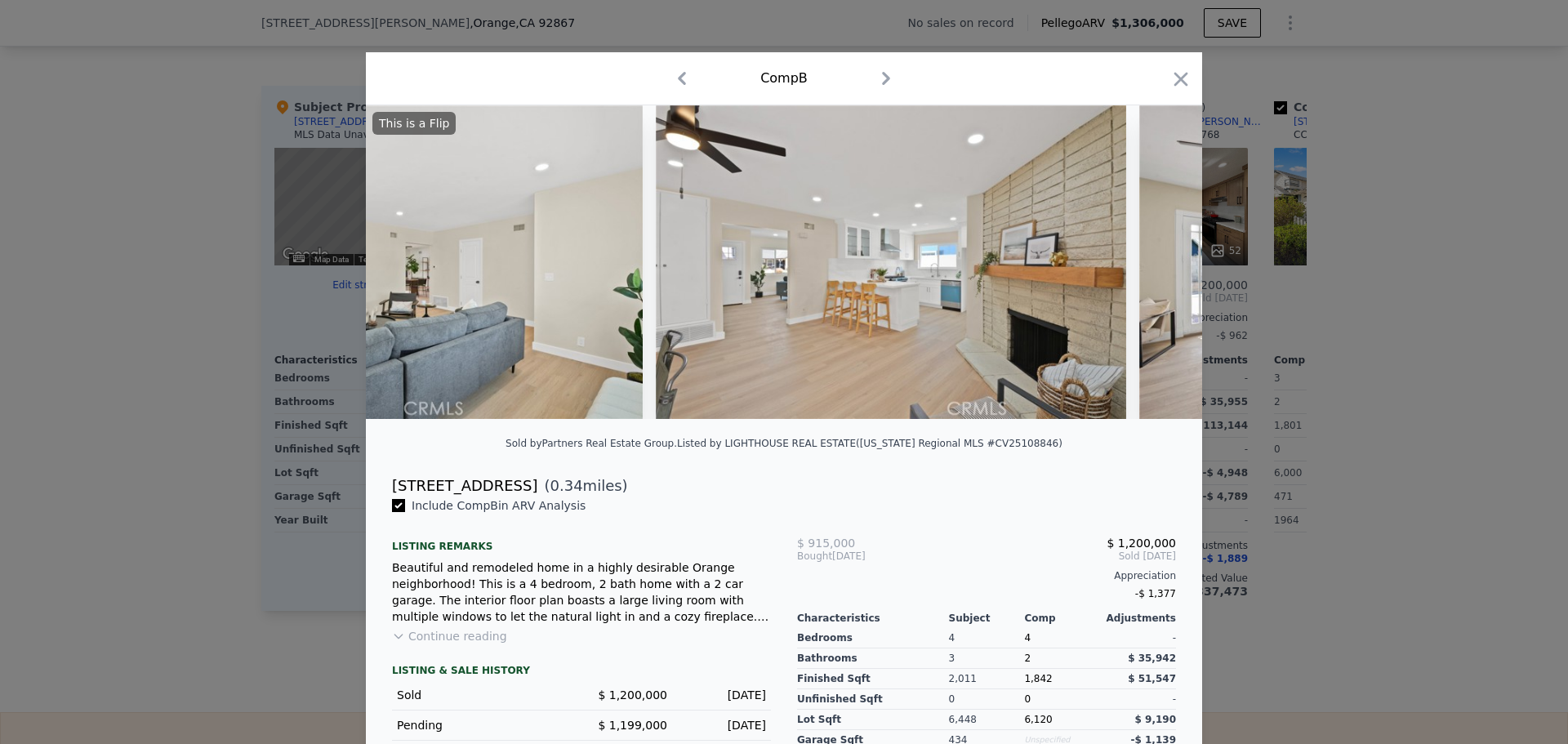
scroll to position [0, 2744]
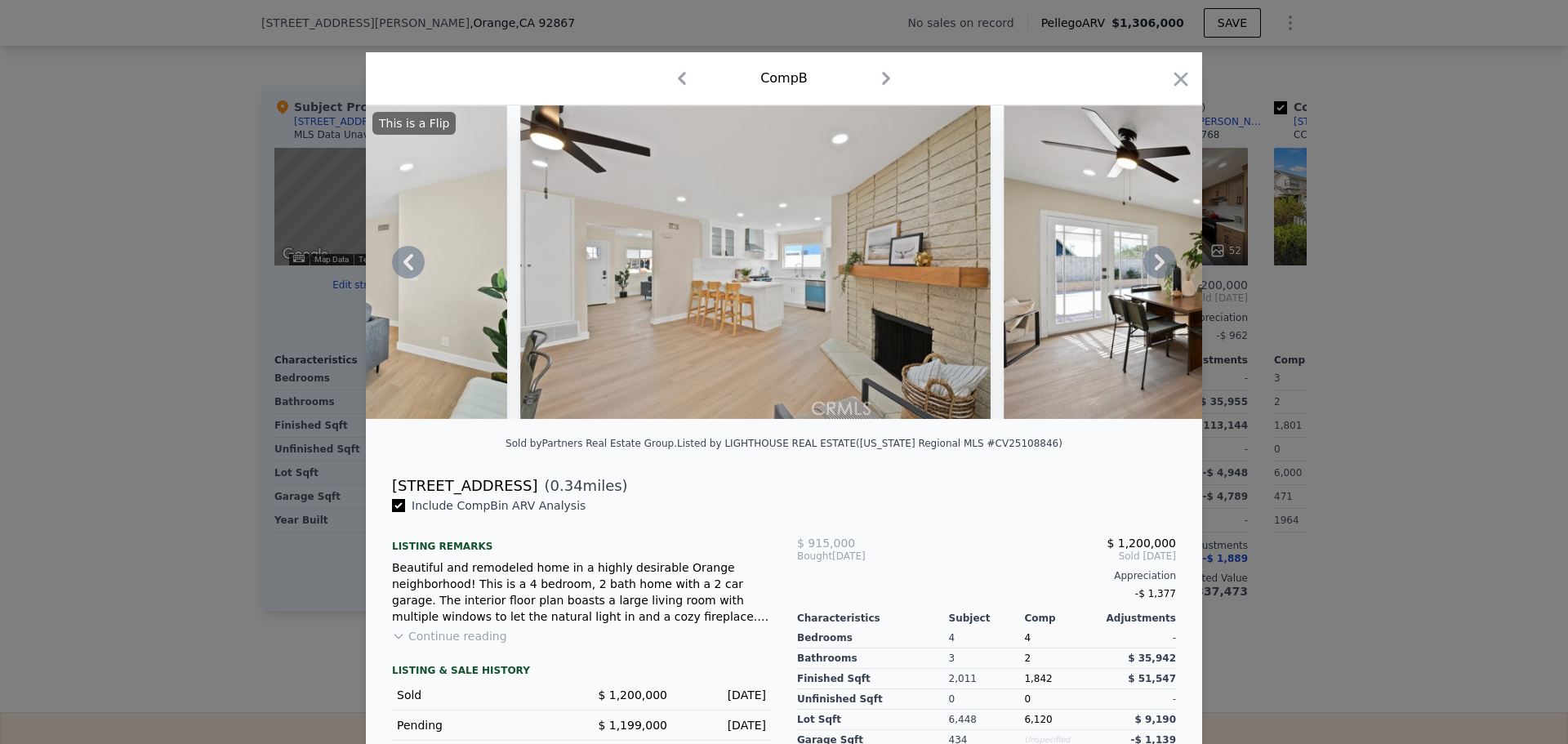
click at [1155, 265] on icon at bounding box center [1160, 262] width 10 height 17
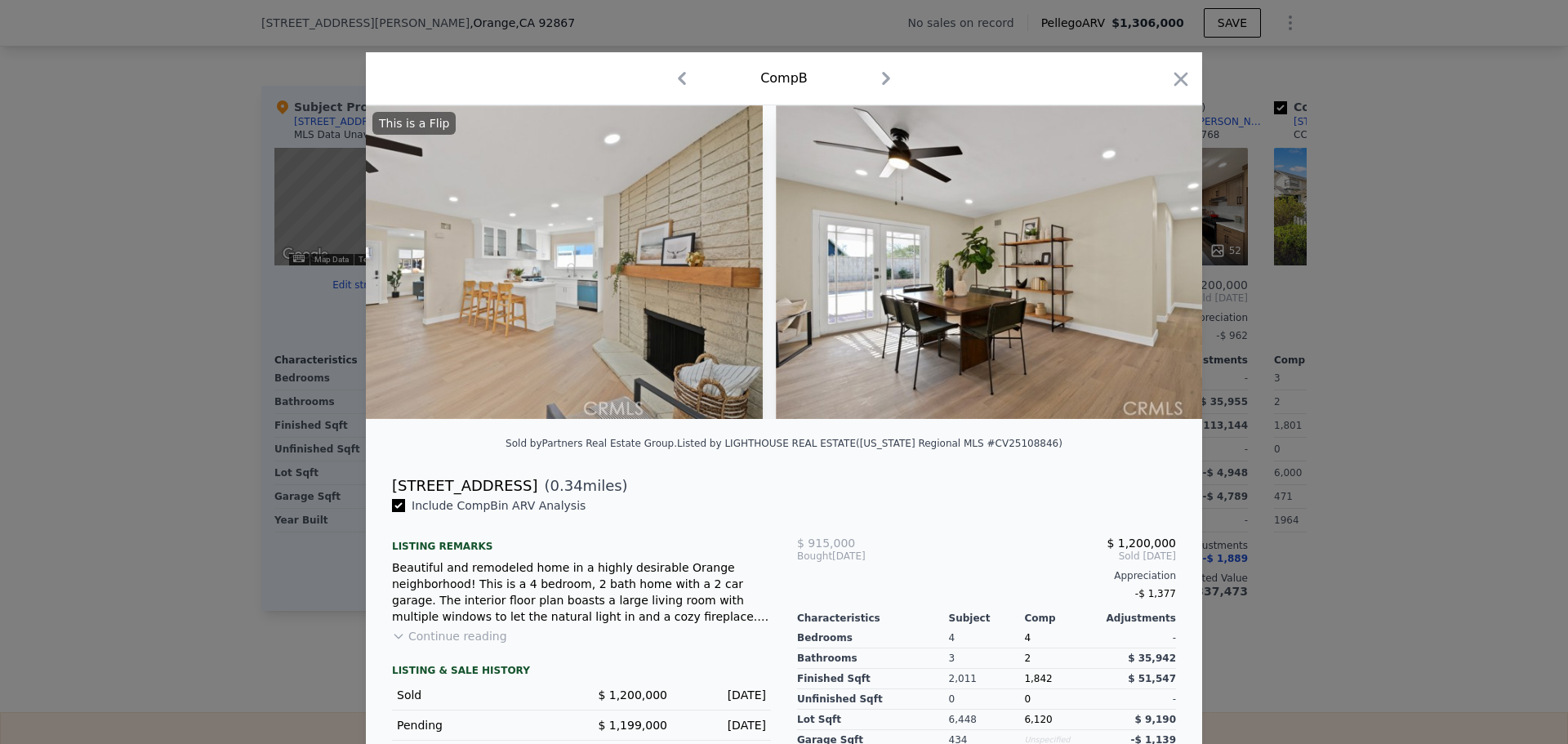
scroll to position [0, 3136]
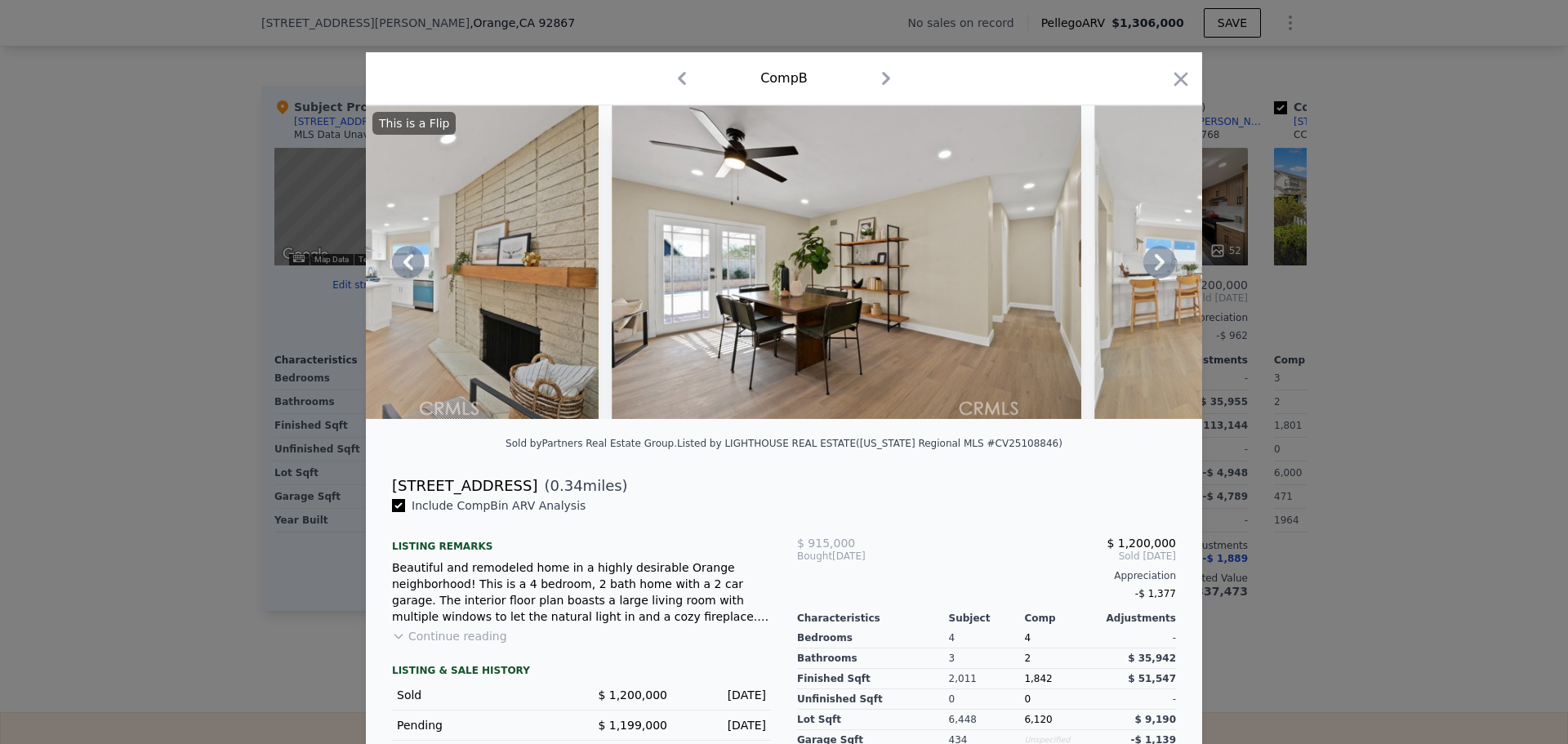
click at [1156, 261] on icon at bounding box center [1160, 262] width 33 height 33
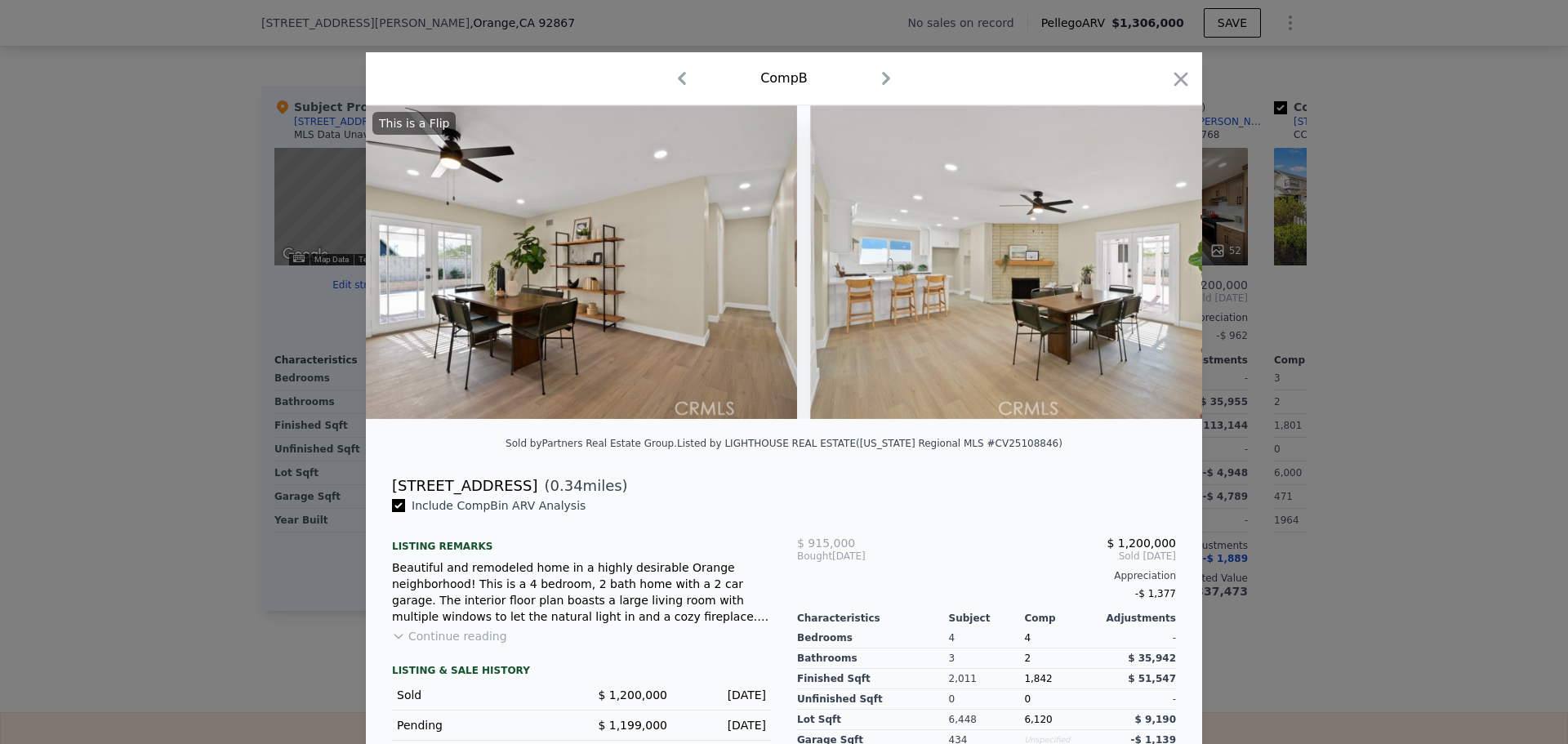
scroll to position [0, 3528]
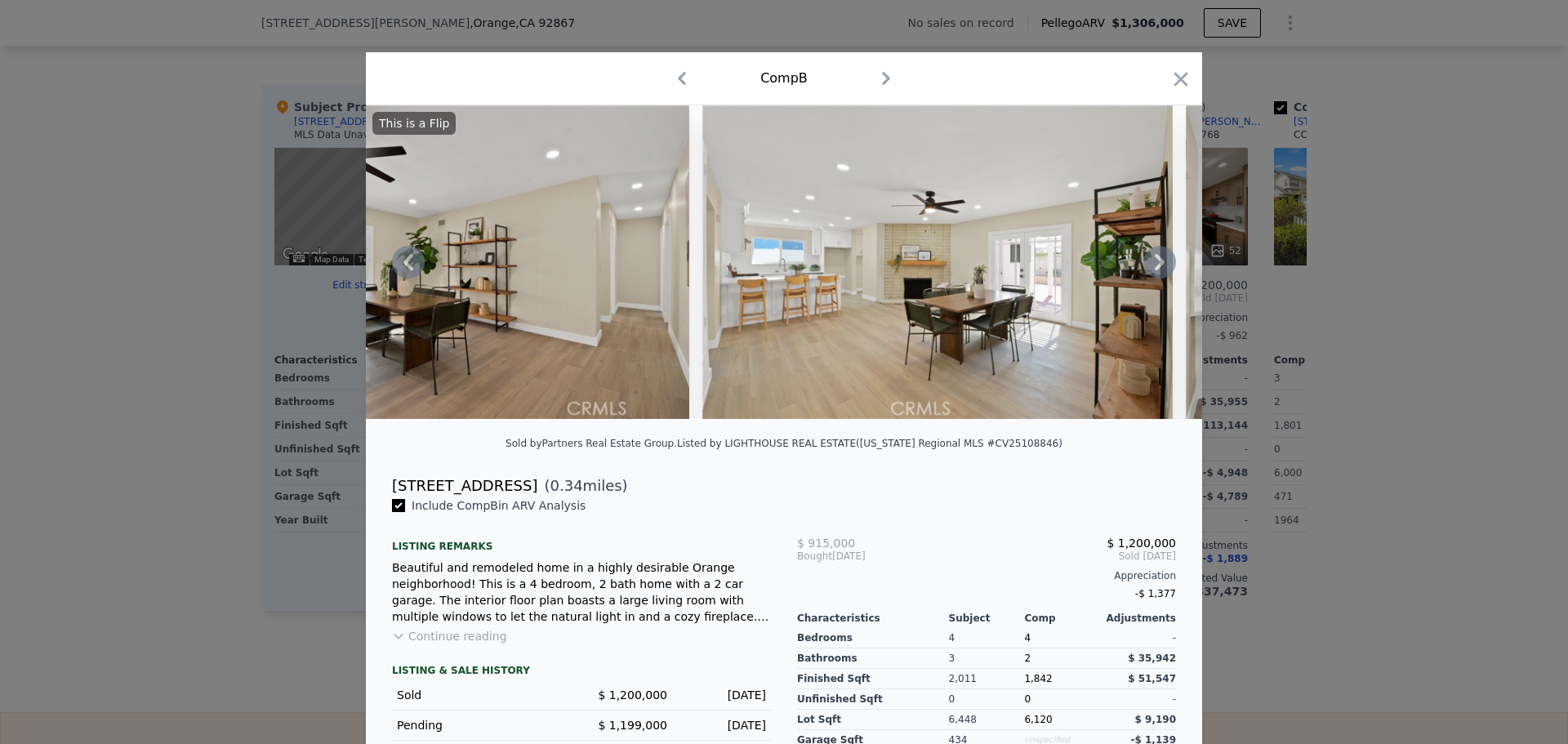
click at [1156, 261] on icon at bounding box center [1160, 262] width 33 height 33
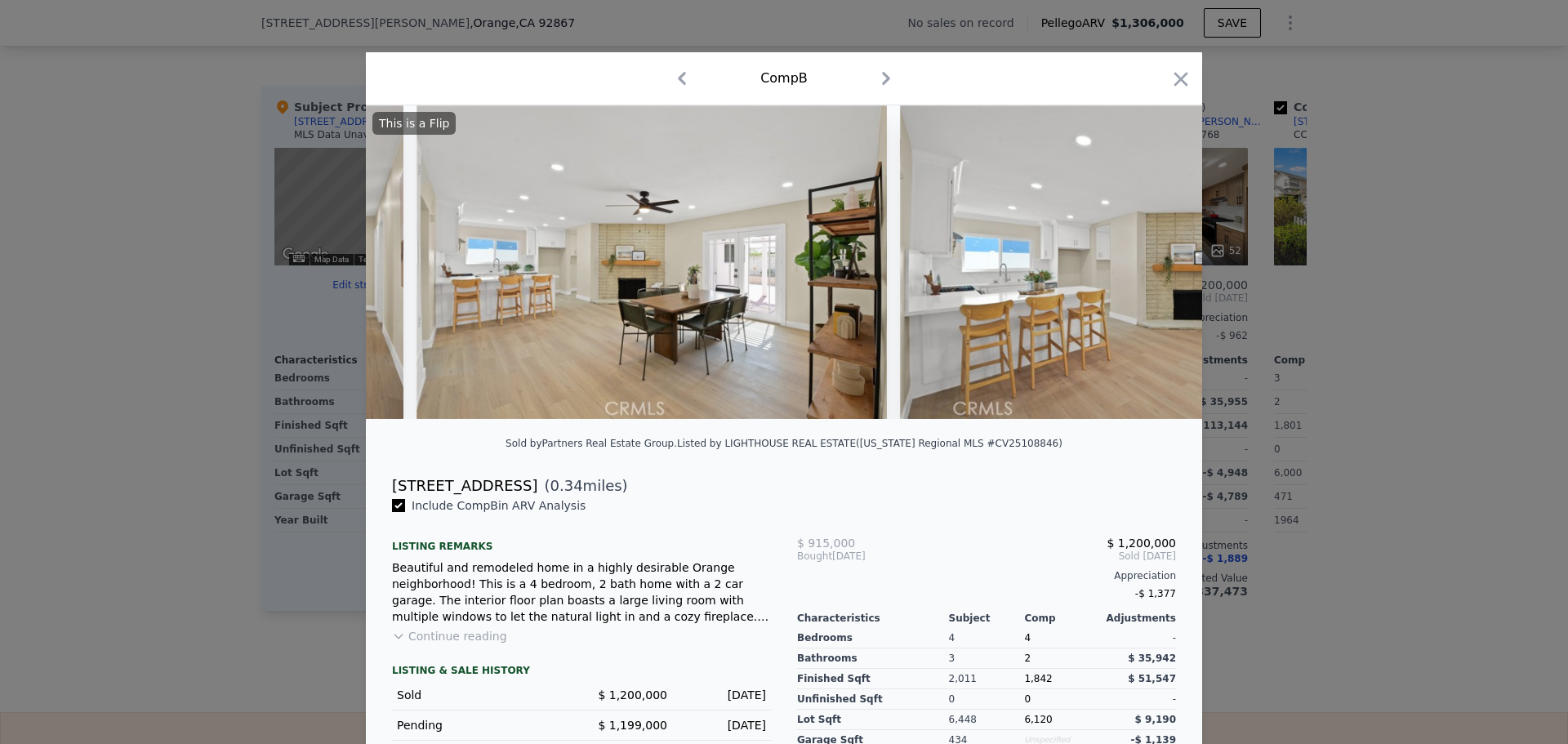
scroll to position [0, 3920]
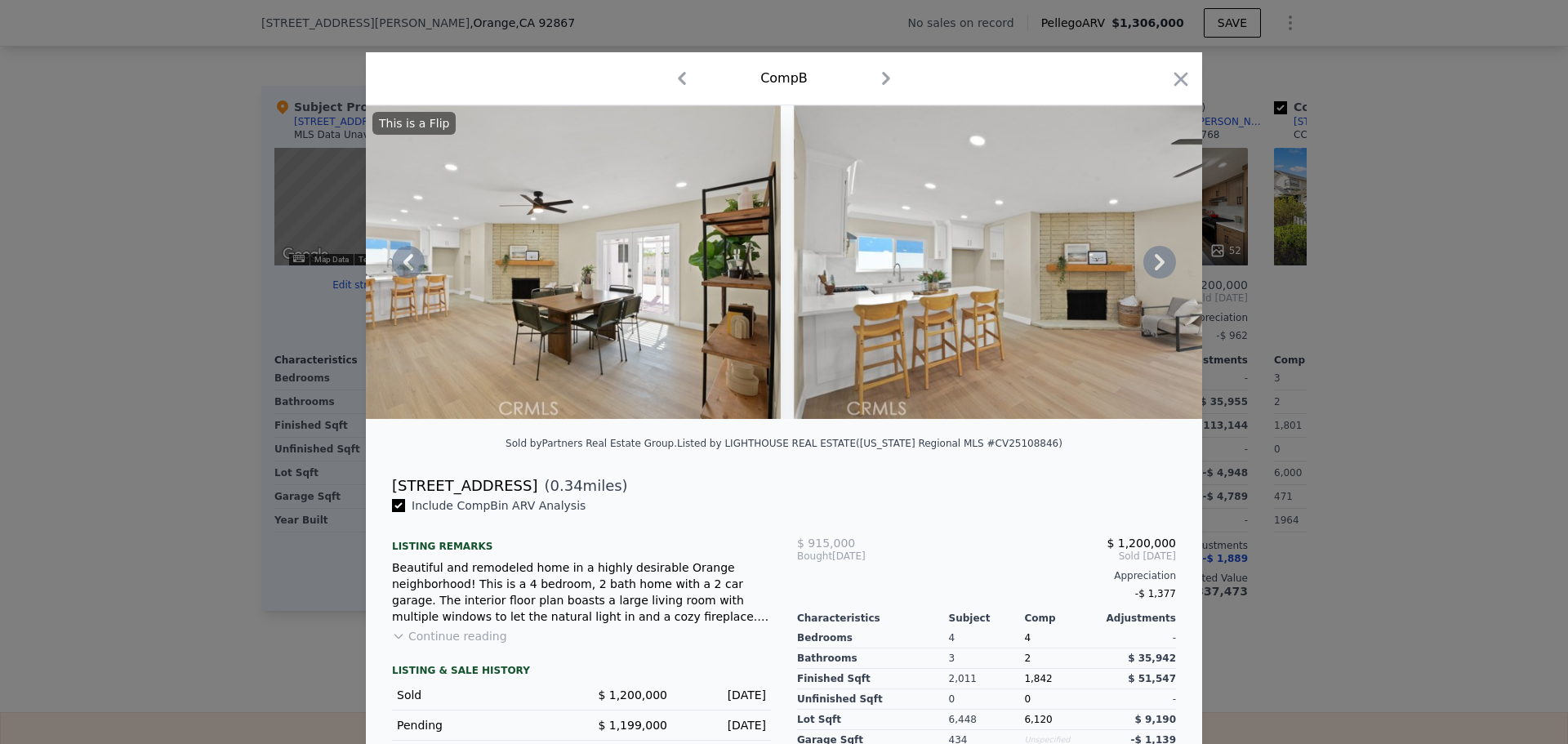
click at [1156, 261] on icon at bounding box center [1160, 262] width 33 height 33
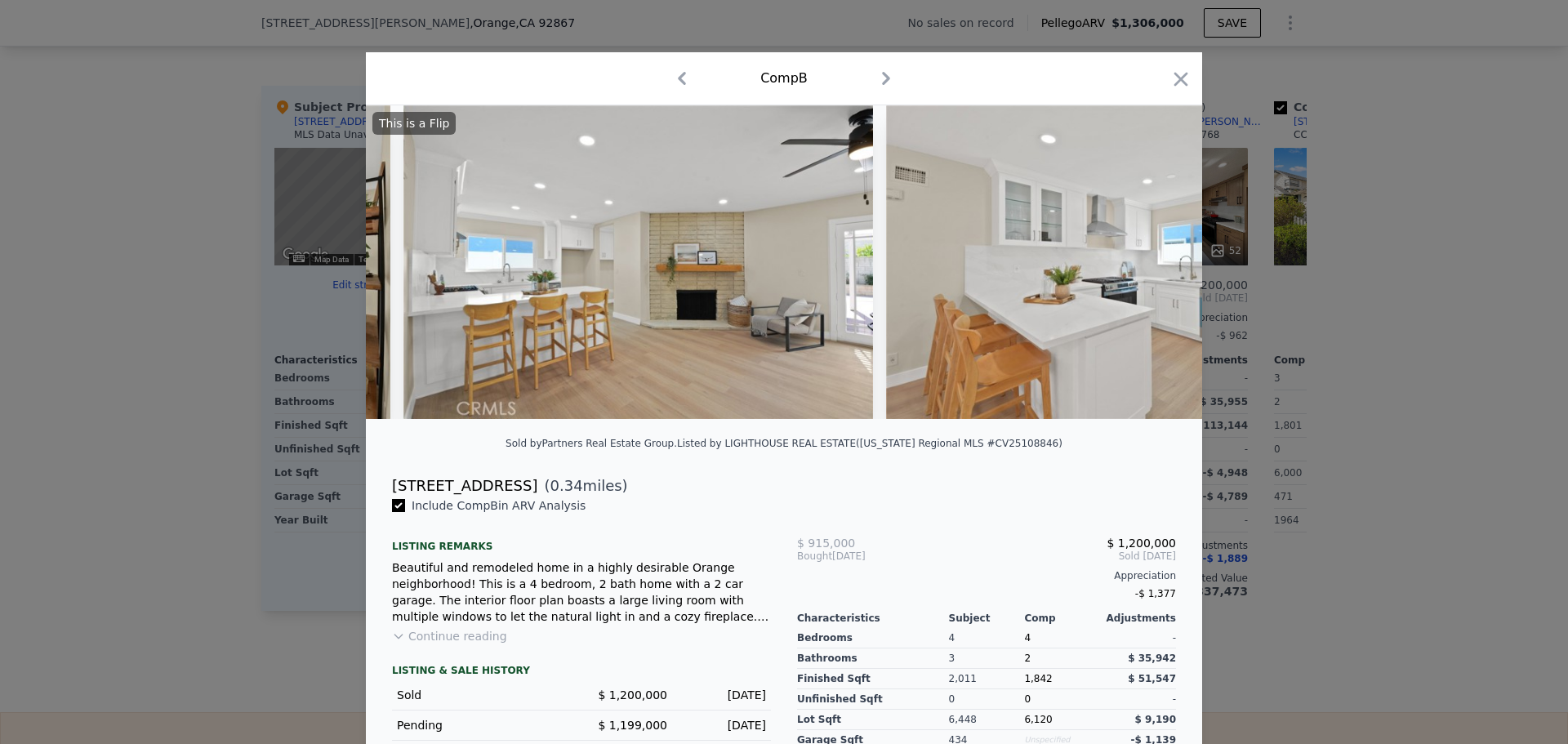
scroll to position [0, 4312]
click at [1176, 75] on icon "button" at bounding box center [1180, 79] width 23 height 23
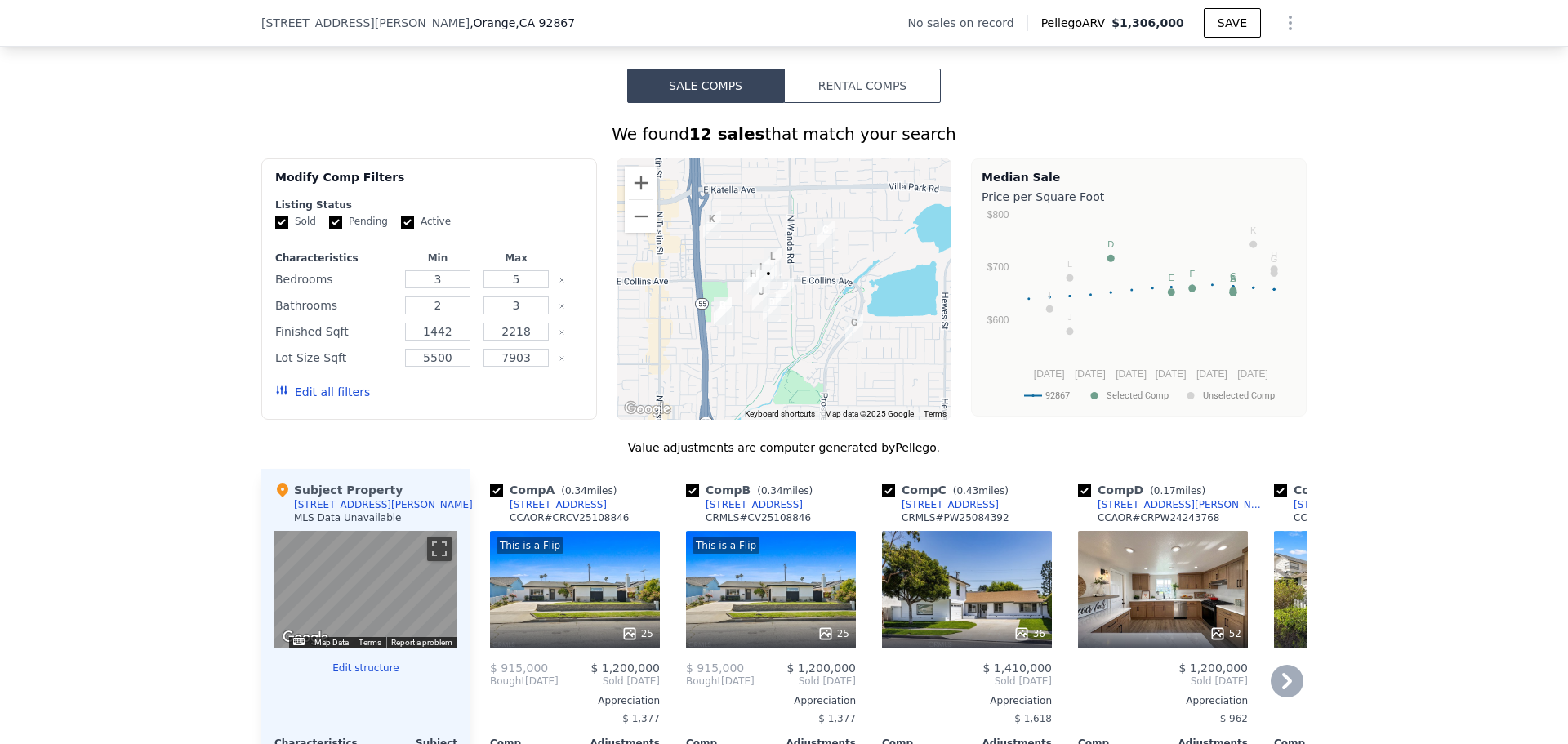
scroll to position [1143, 0]
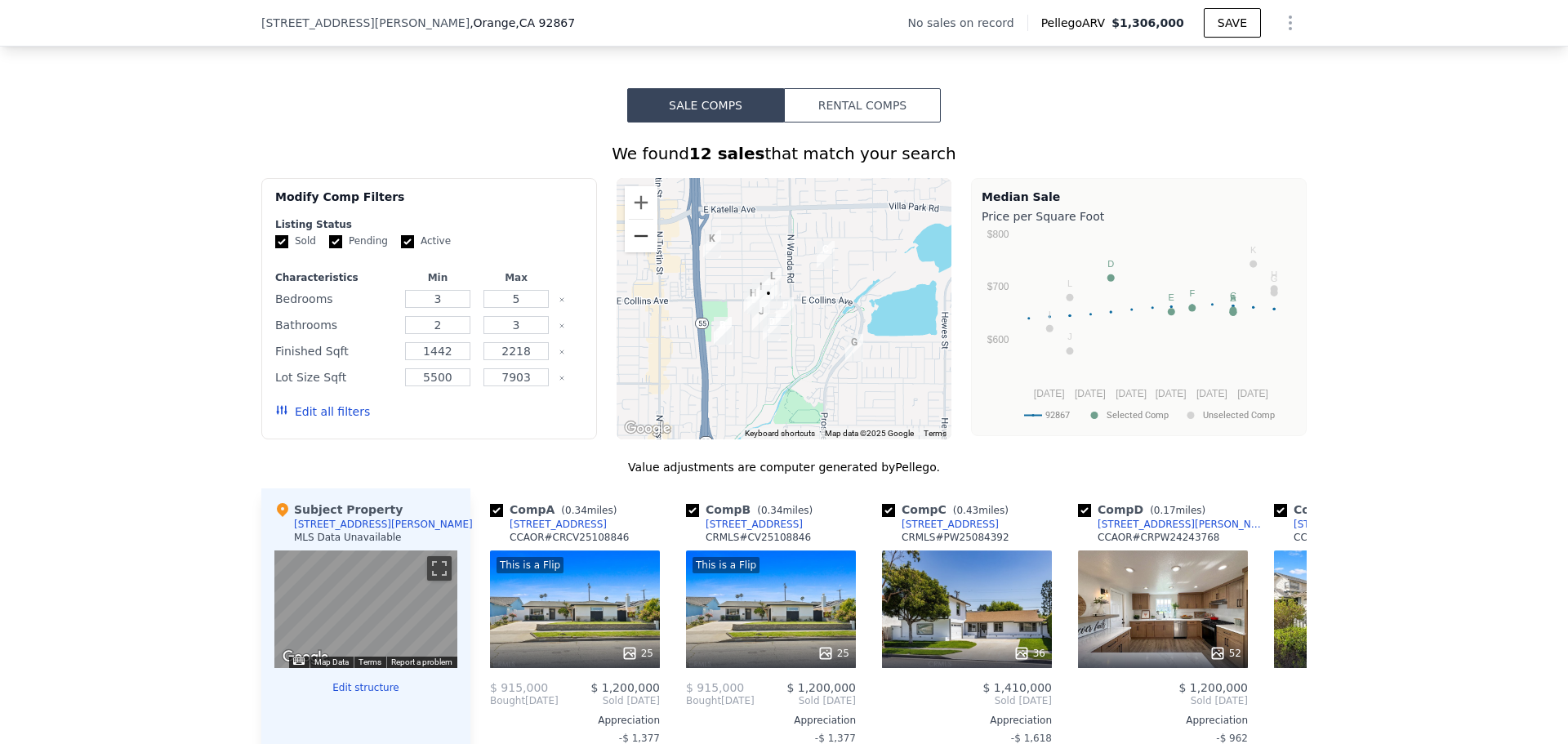
click at [627, 252] on button "Zoom out" at bounding box center [641, 235] width 33 height 33
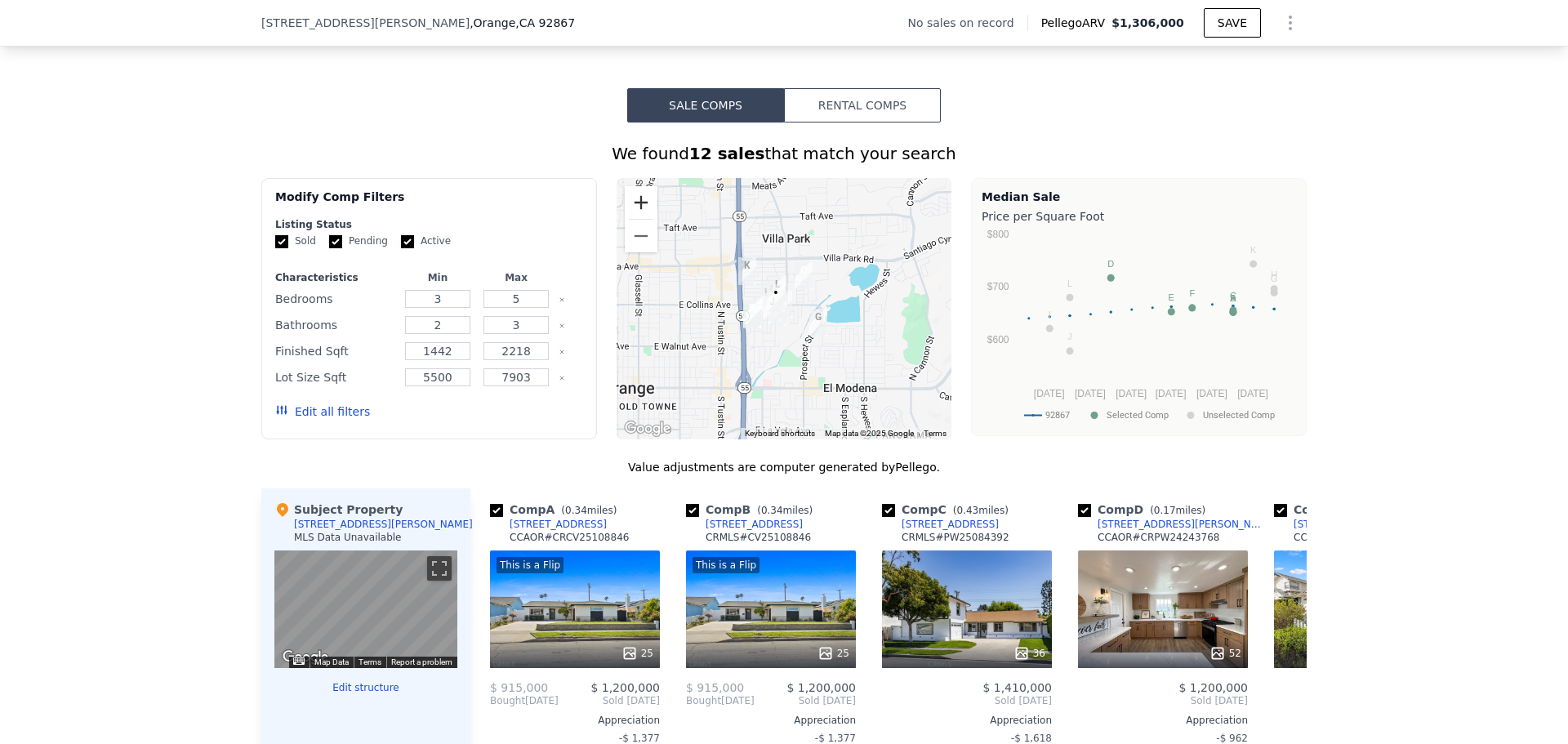
click at [638, 212] on button "Zoom in" at bounding box center [641, 202] width 33 height 33
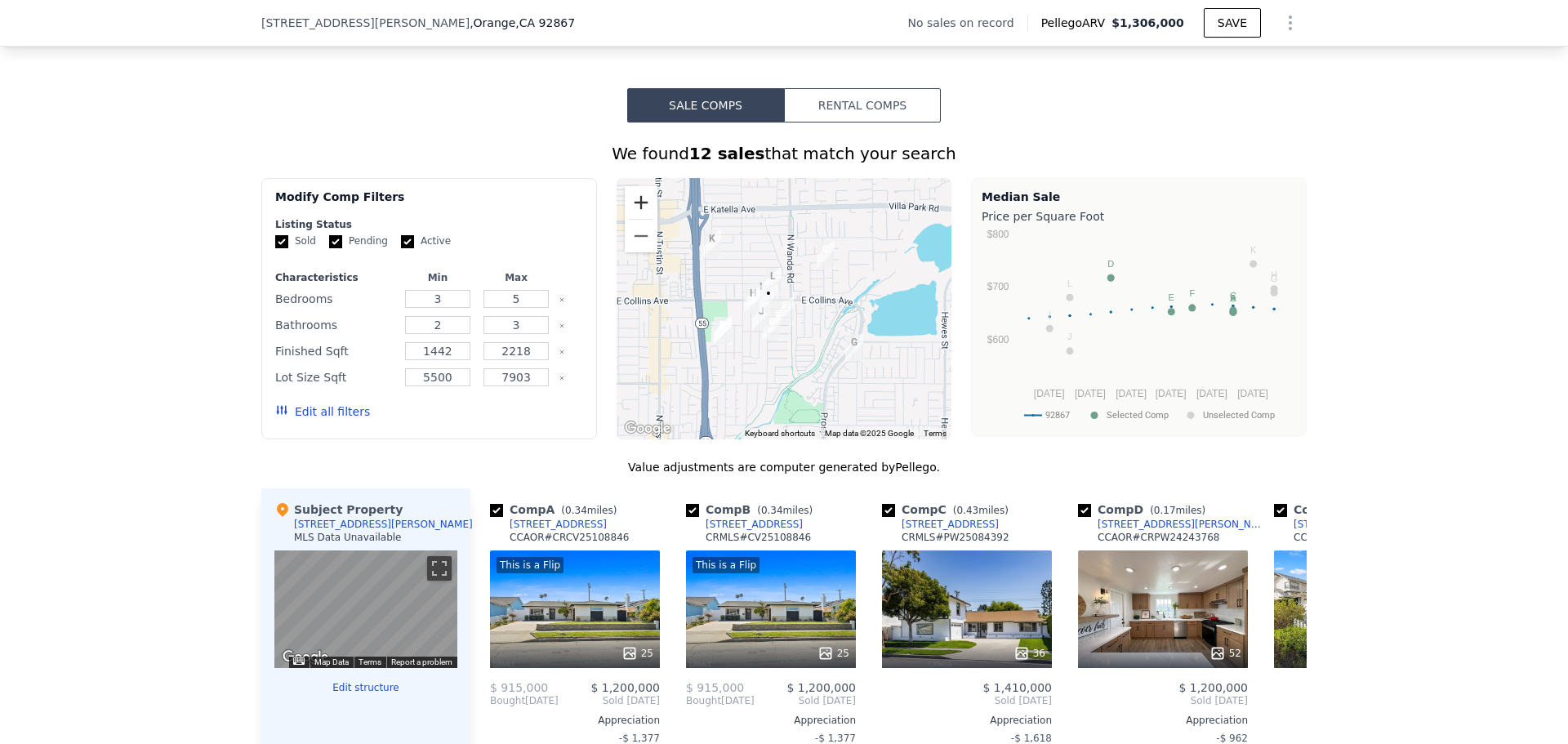
click at [638, 212] on button "Zoom in" at bounding box center [641, 202] width 33 height 33
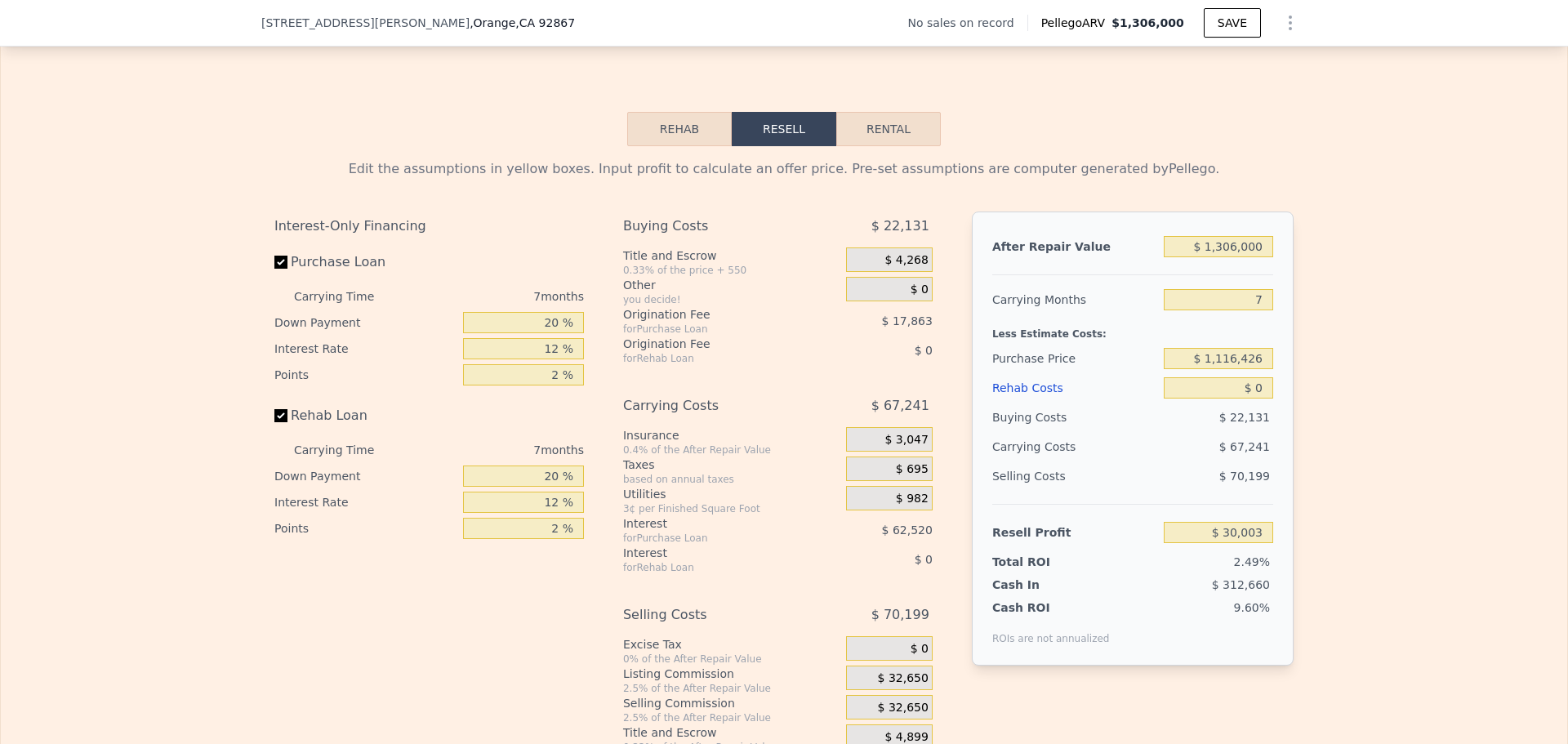
scroll to position [2285, 0]
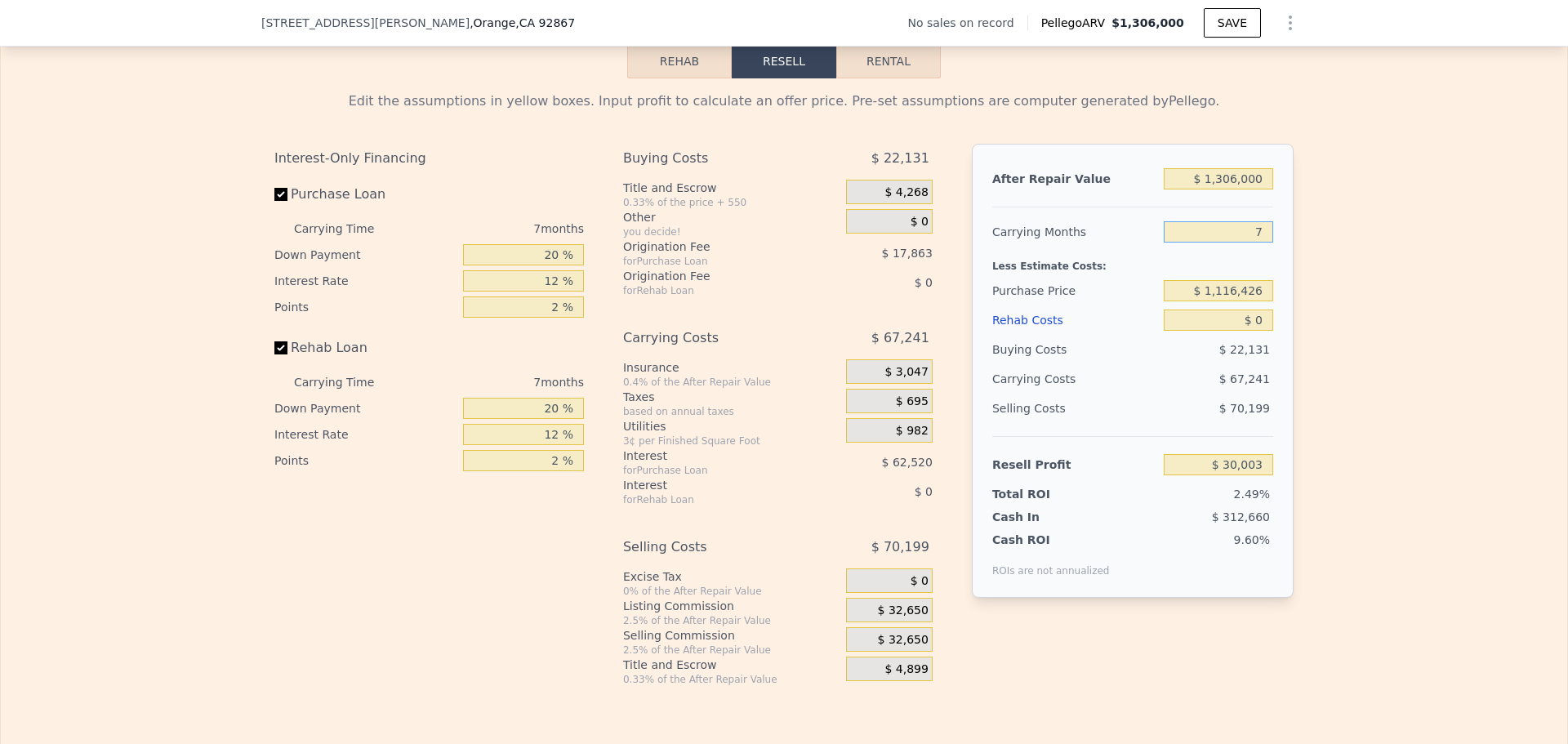
click at [1262, 242] on input "7" at bounding box center [1218, 231] width 110 height 21
type input "5"
type input "$ 49,214"
type input "5"
drag, startPoint x: 1258, startPoint y: 312, endPoint x: 1200, endPoint y: 316, distance: 58.1
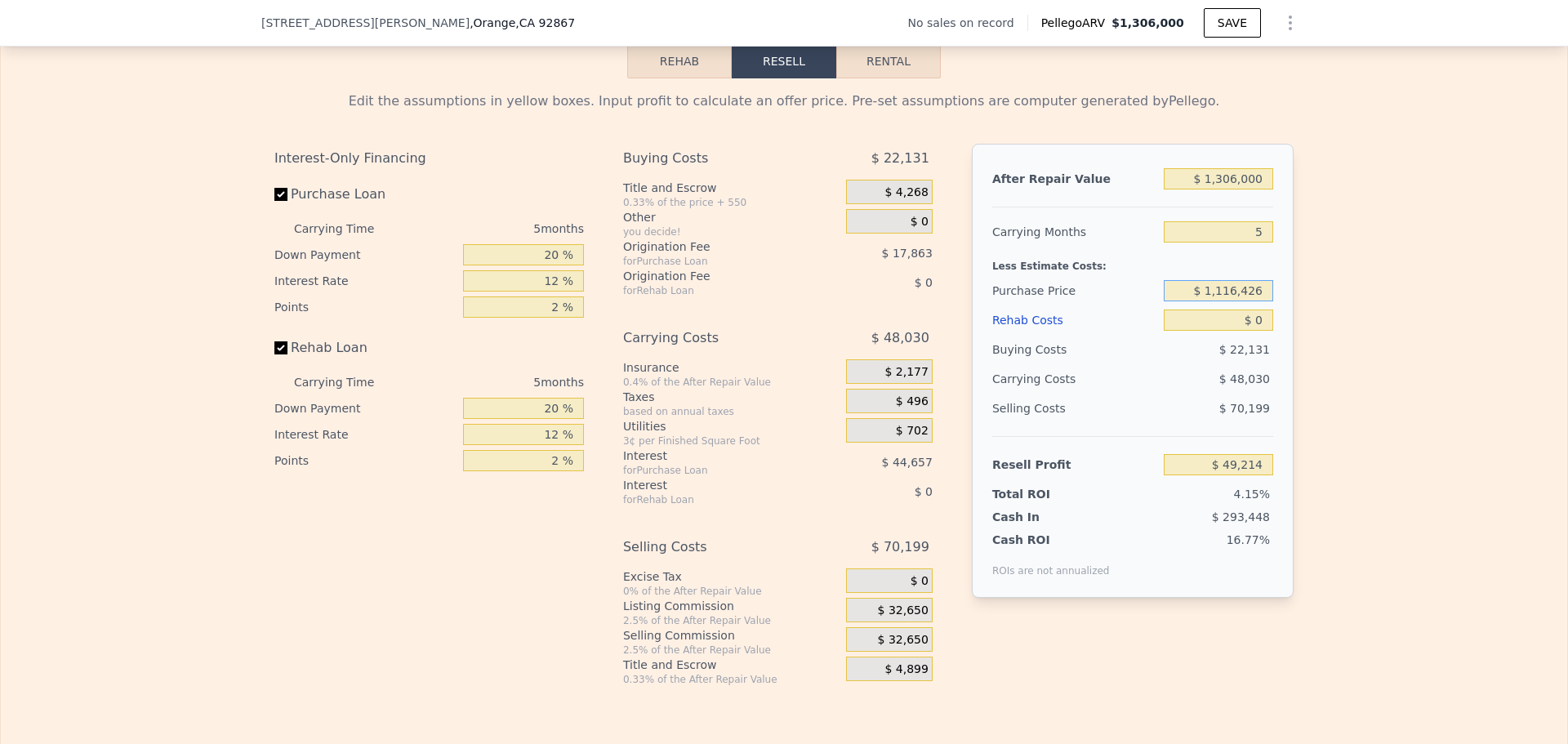
click at [1200, 301] on input "$ 1,116,426" at bounding box center [1218, 289] width 110 height 21
type input "$ 935,000"
type input "$ 241,402"
drag, startPoint x: 1258, startPoint y: 345, endPoint x: 1221, endPoint y: 351, distance: 37.5
click at [1221, 331] on input "$ 0" at bounding box center [1218, 319] width 110 height 21
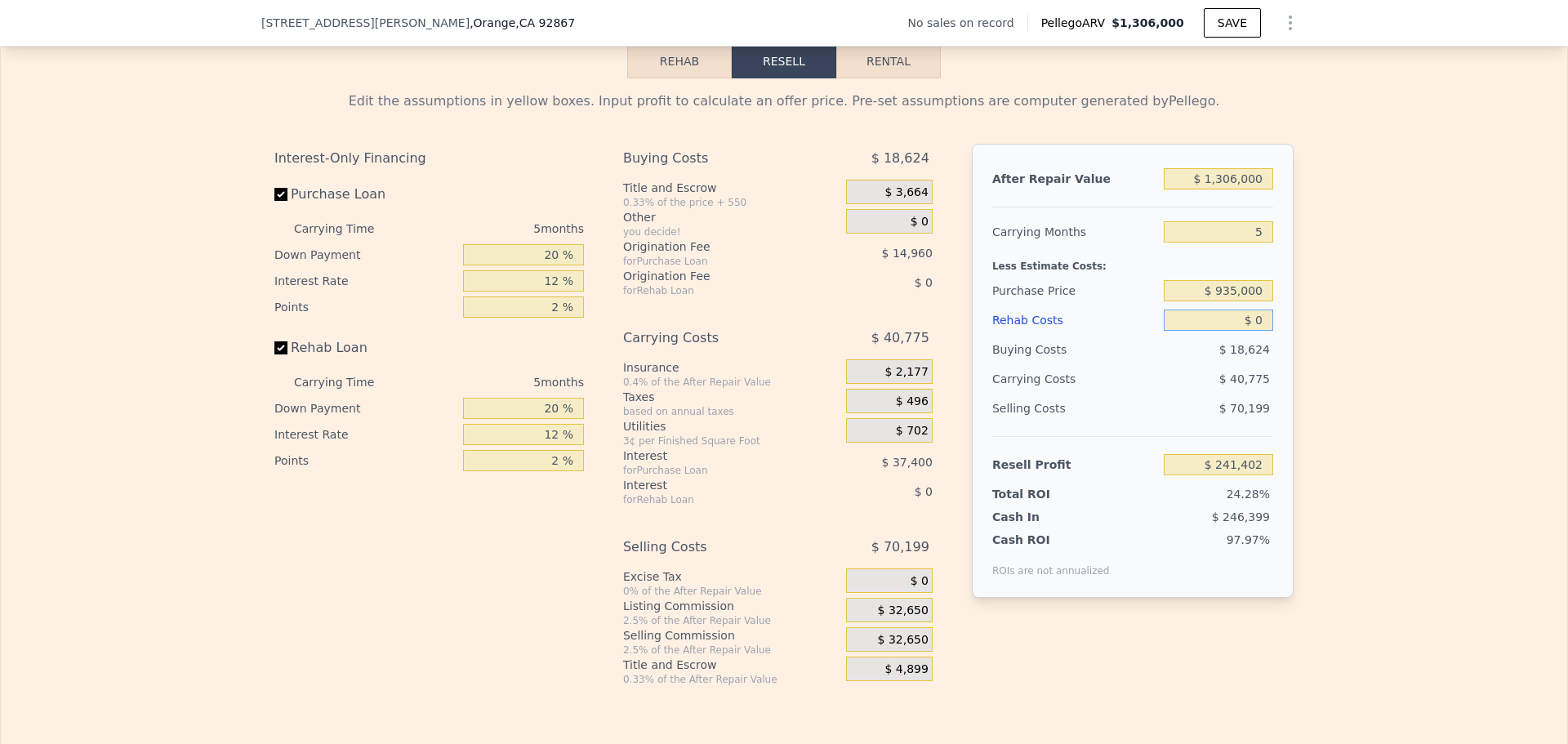
drag, startPoint x: 1259, startPoint y: 342, endPoint x: 1228, endPoint y: 345, distance: 31.1
click at [1228, 331] on input "$ 0" at bounding box center [1218, 319] width 110 height 21
type input "$ 1"
type input "$ 241,401"
type input "$ 10"
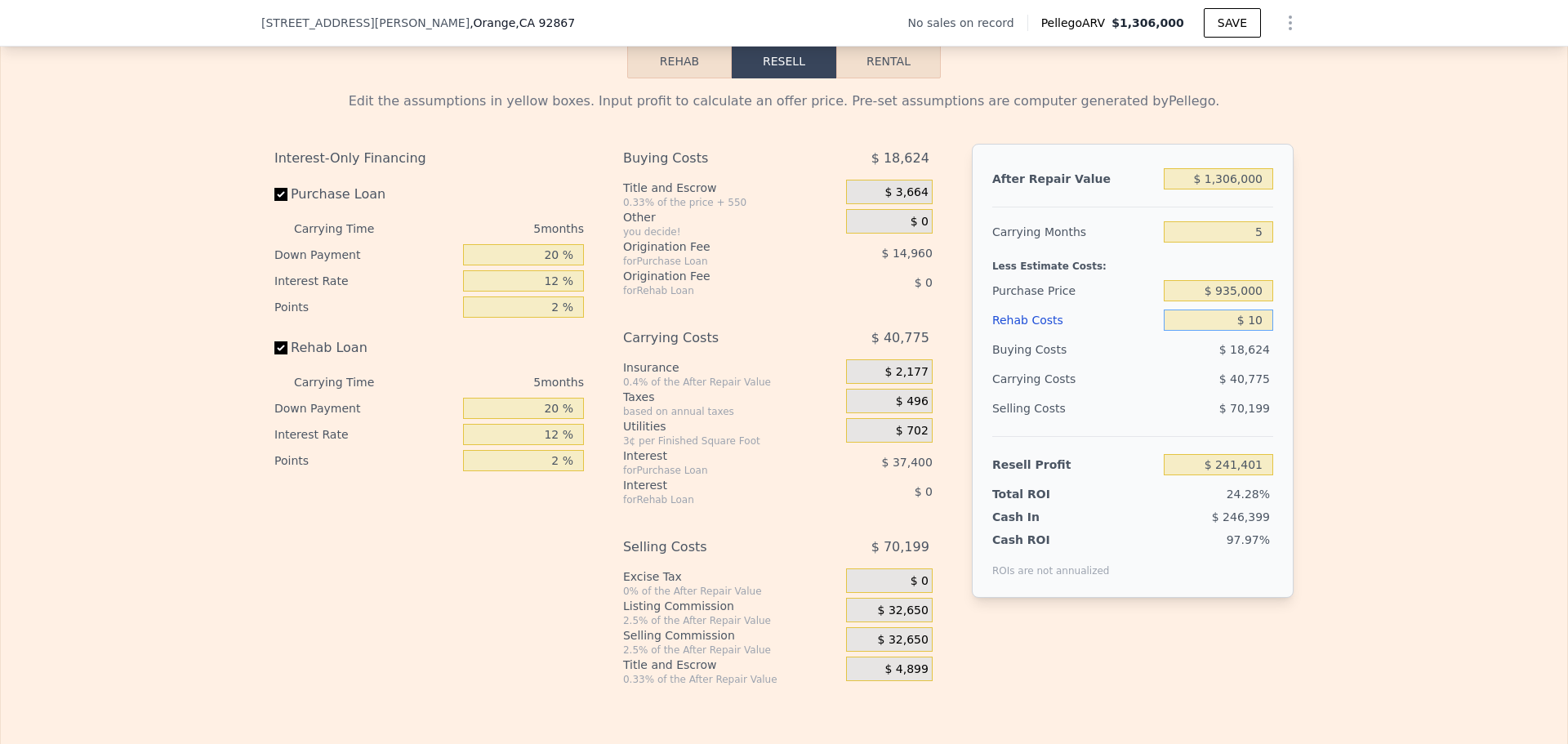
type input "$ 241,392"
type input "$ 100"
type input "$ 241,295"
type input "$ 1,000"
type input "$ 240,346"
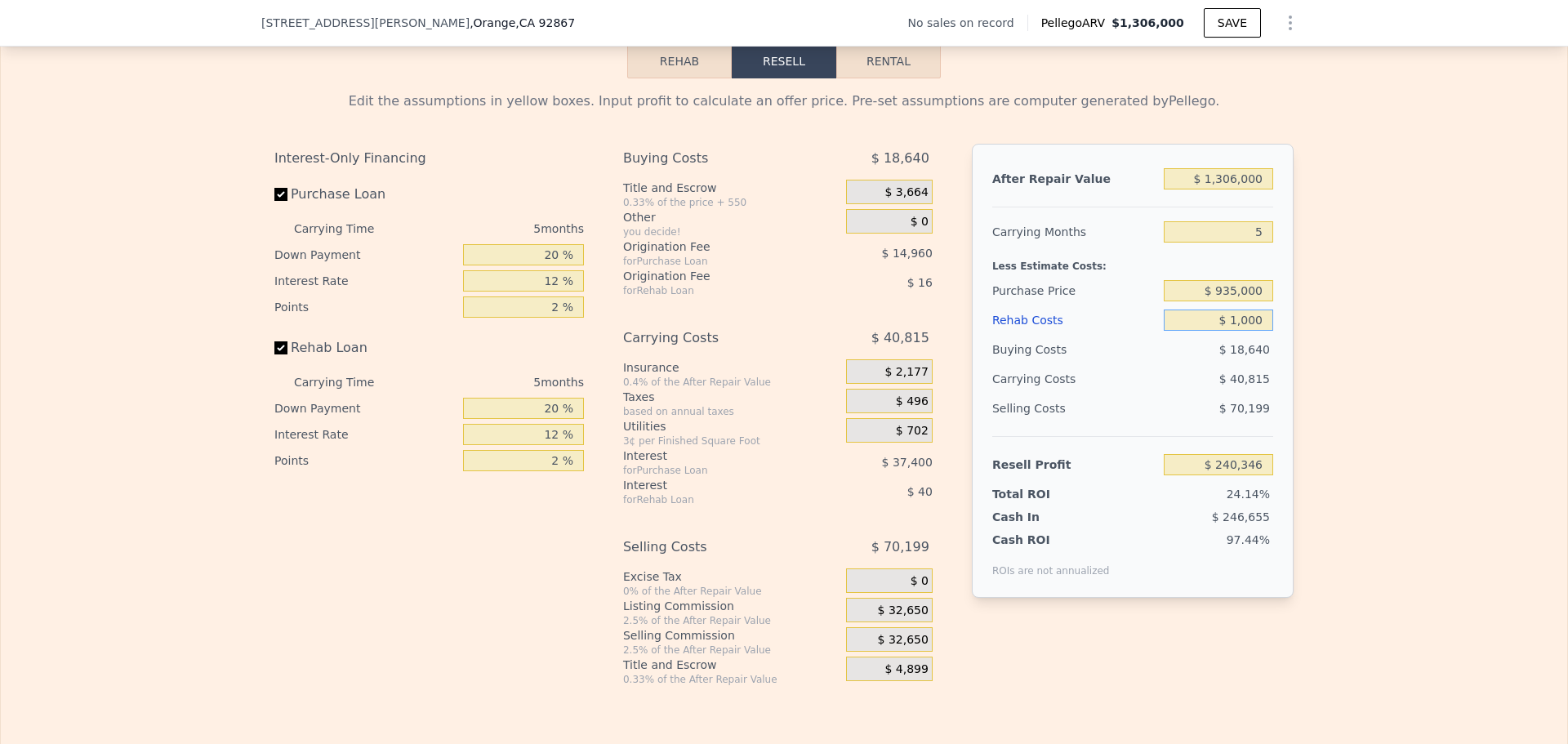
type input "$ 10,000"
type input "$ 230,842"
type input "$ 100,000"
type input "$ 135,802"
type input "$ 100,000"
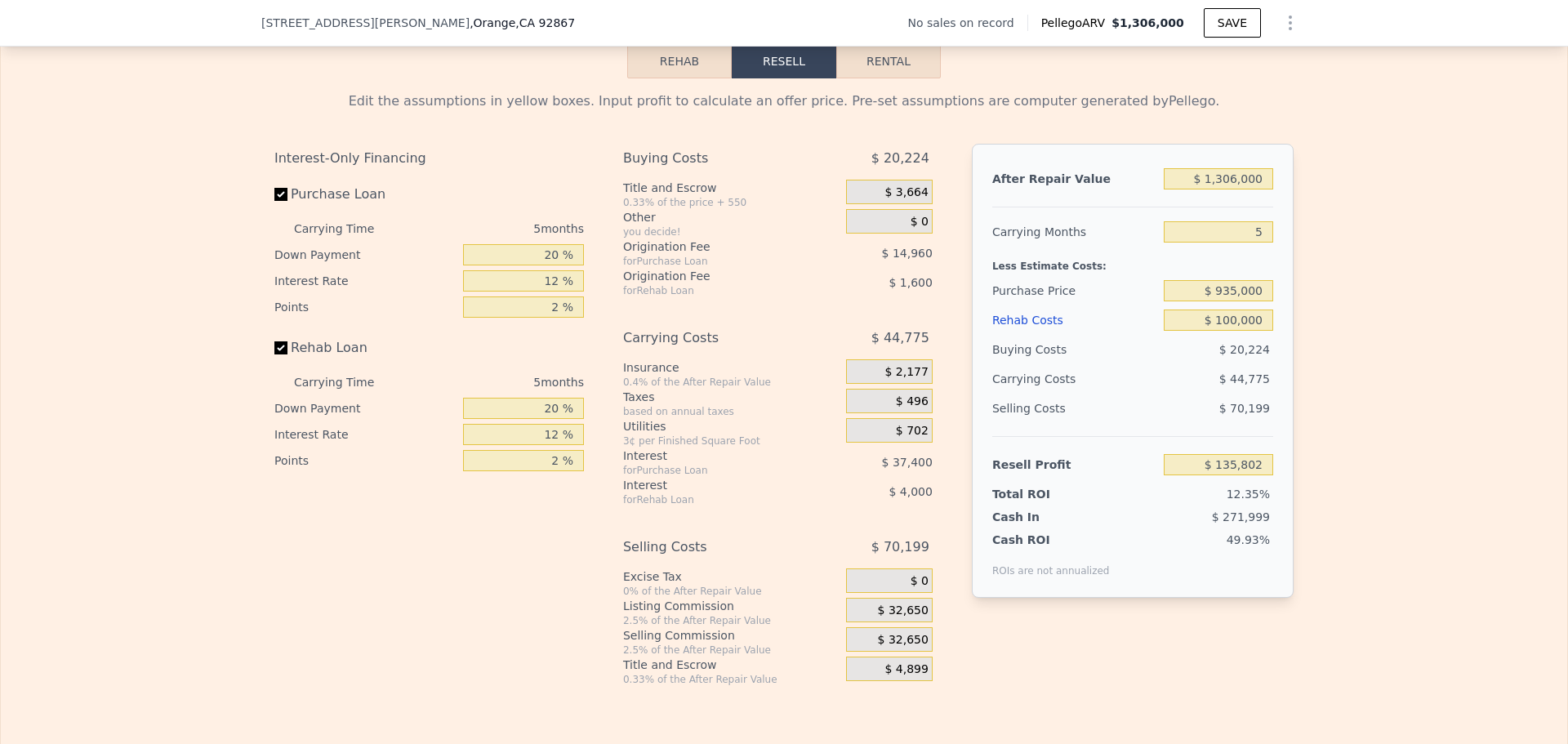
click at [1381, 546] on div "Edit the assumptions in yellow boxes. Input profit to calculate an offer price.…" at bounding box center [784, 381] width 1566 height 608
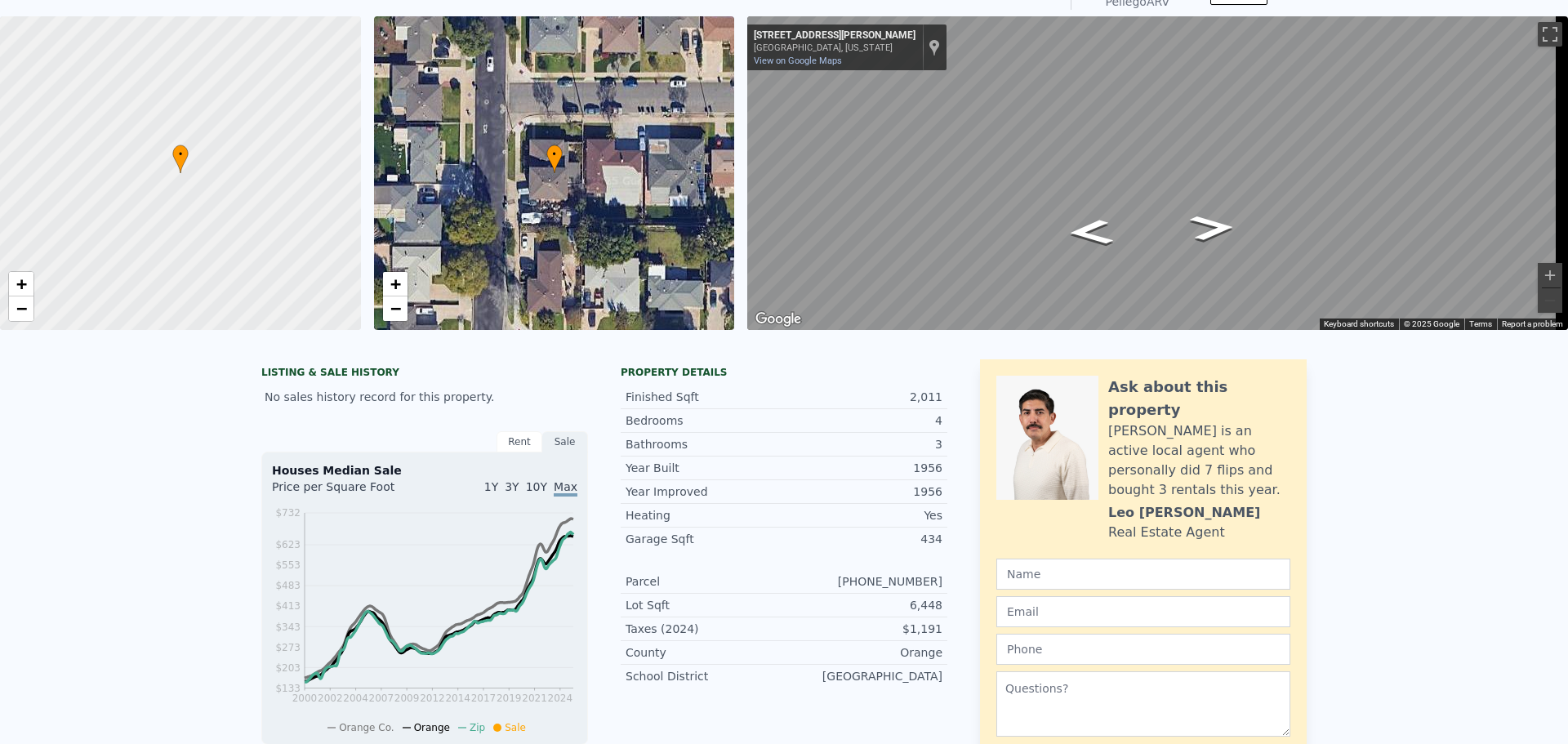
scroll to position [6, 0]
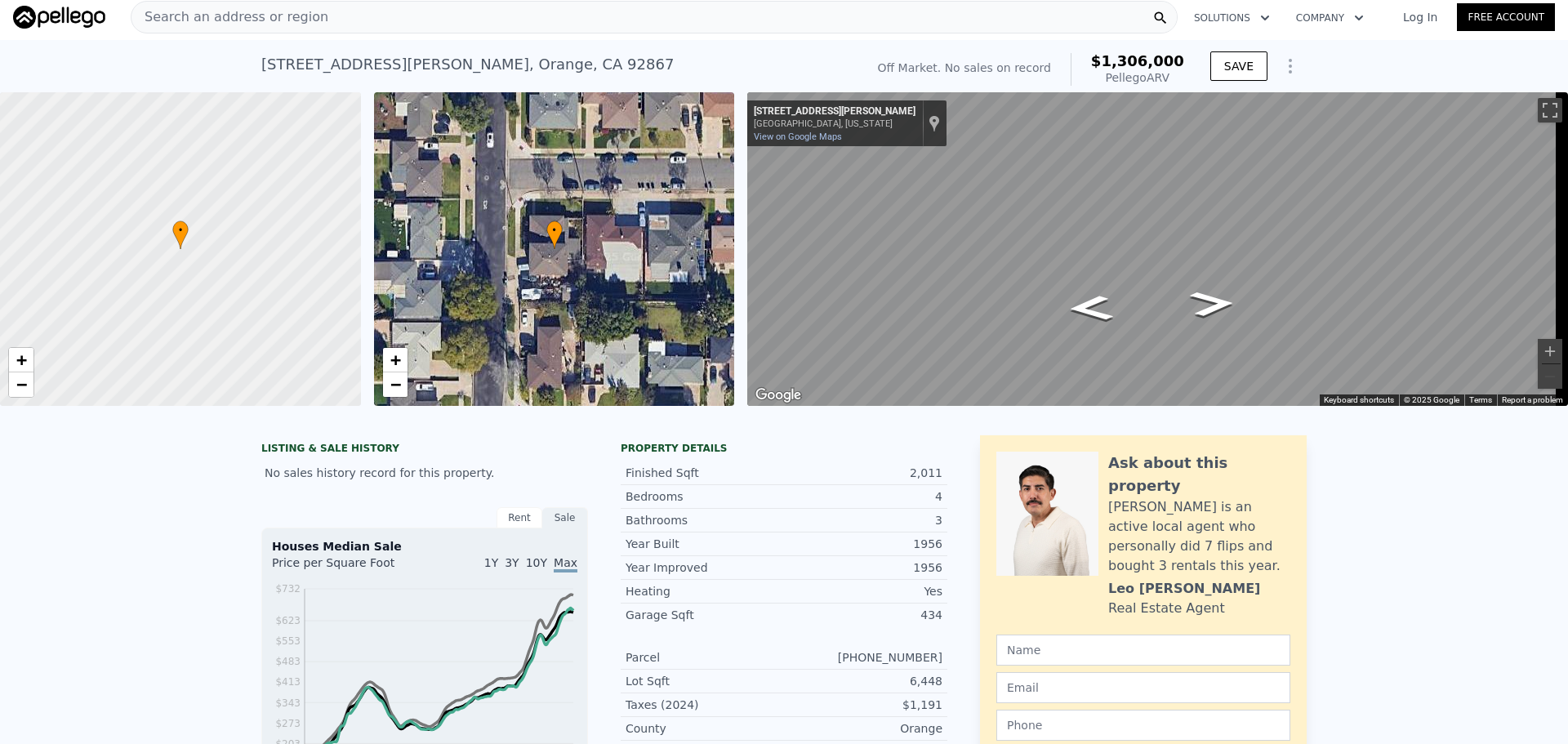
type input "7"
type input "$ 0"
type input "$ 30,003"
